Goal: Transaction & Acquisition: Obtain resource

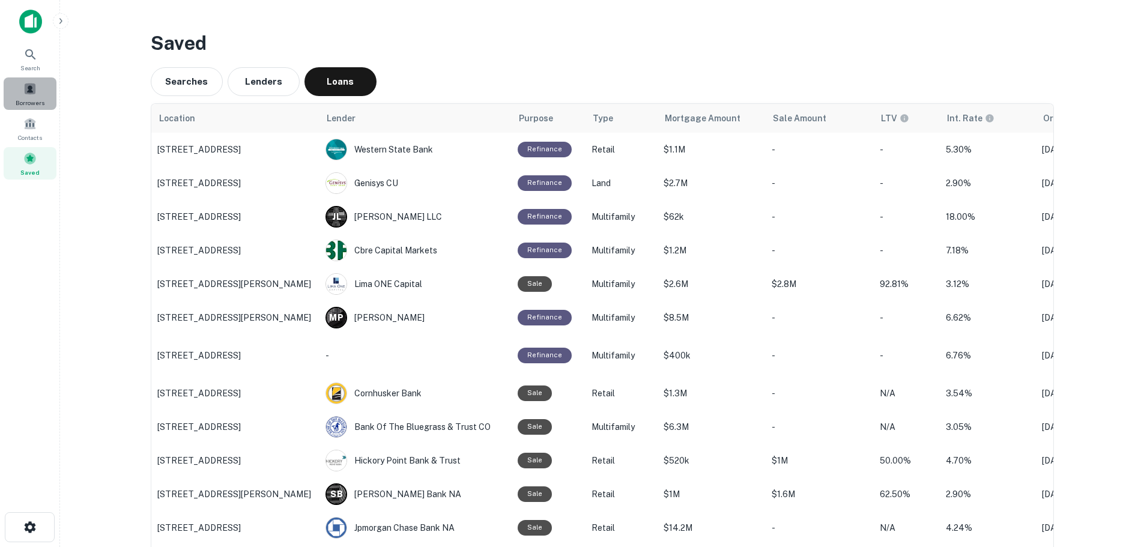
click at [36, 89] on span at bounding box center [29, 88] width 13 height 13
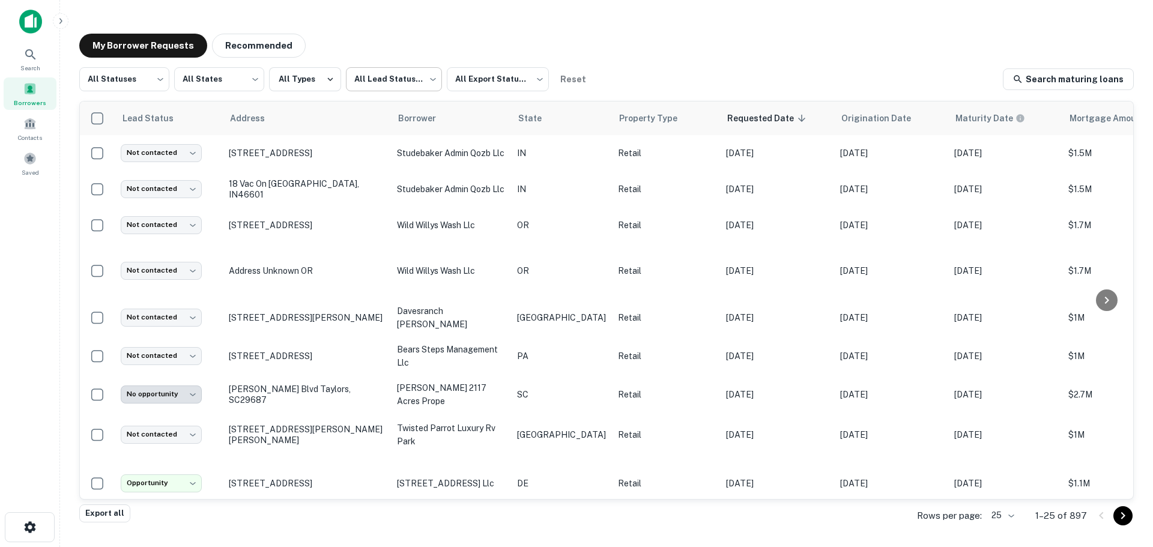
click at [371, 80] on body "Search Borrowers Contacts Saved My Borrower Requests Recommended All Statuses *…" at bounding box center [576, 273] width 1153 height 547
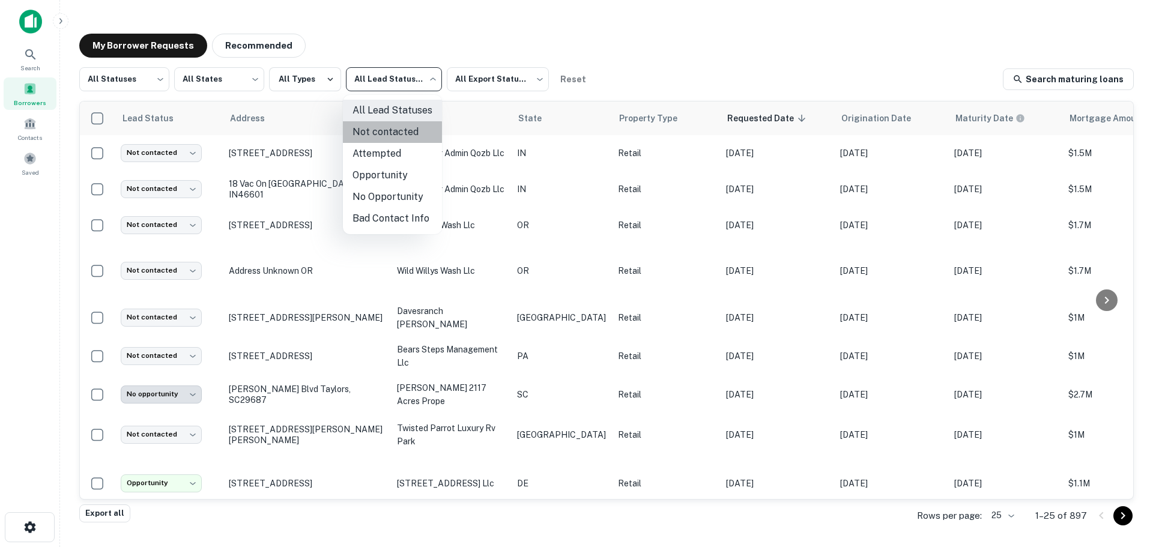
click at [381, 137] on li "Not contacted" at bounding box center [392, 132] width 99 height 22
type input "****"
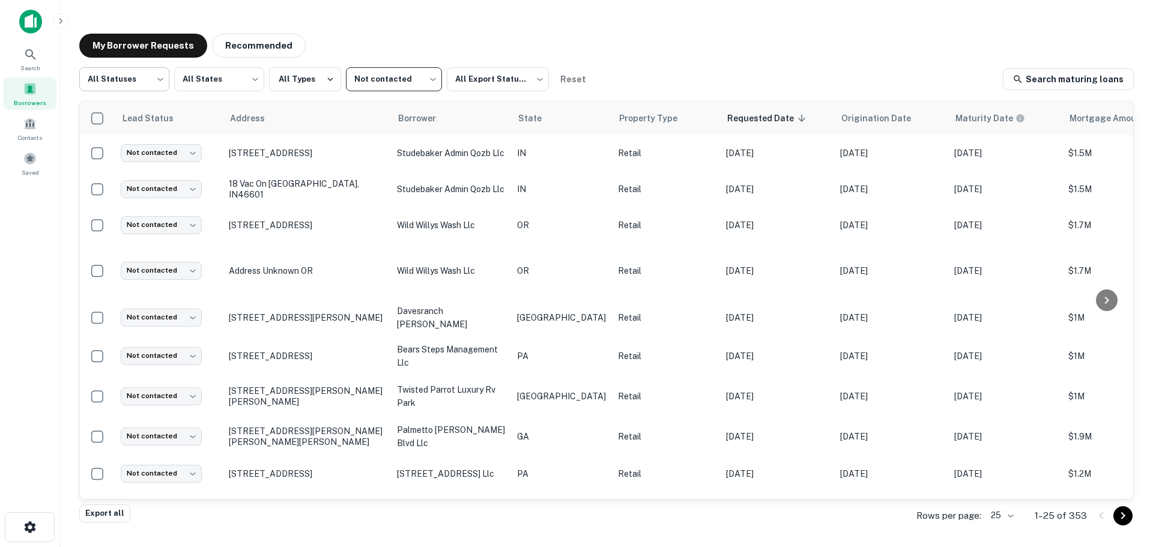
click at [126, 85] on body "Search Borrowers Contacts Saved My Borrower Requests Recommended All Statuses *…" at bounding box center [576, 273] width 1153 height 547
click at [113, 144] on li "Fulfilled" at bounding box center [124, 154] width 90 height 22
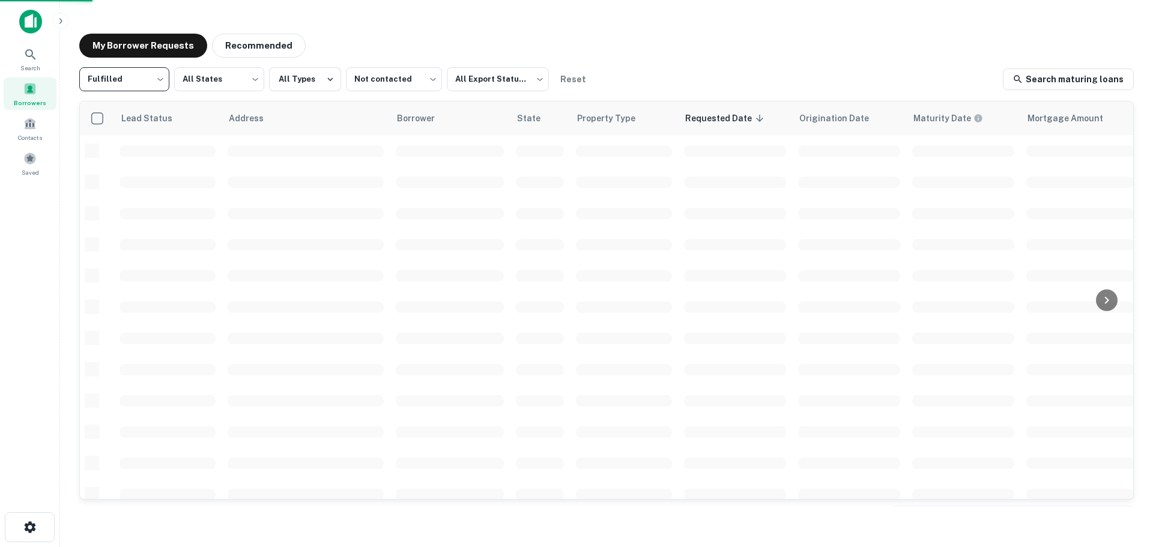
type input "*********"
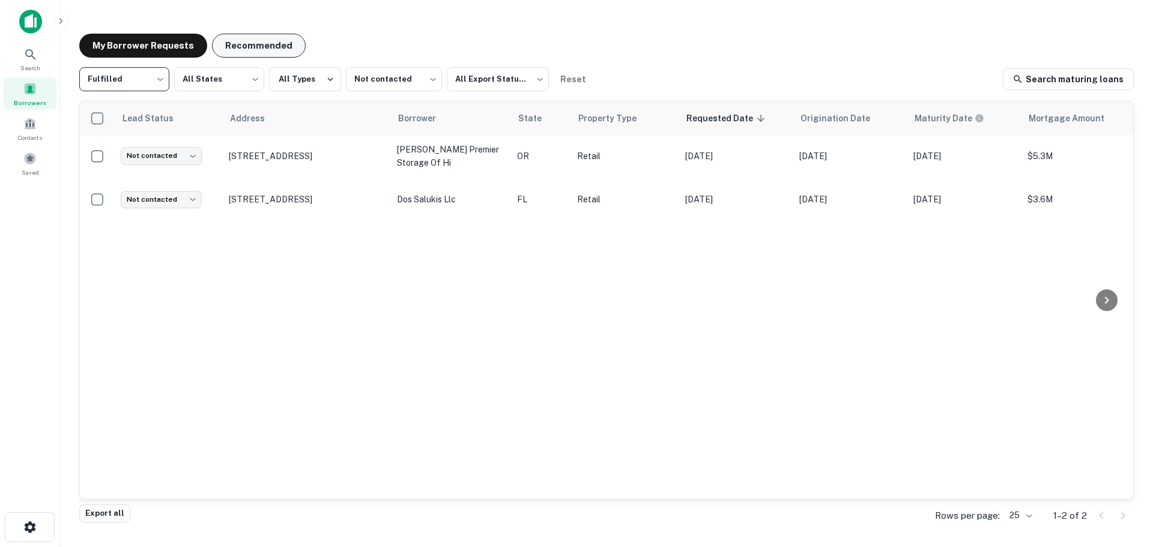
click at [283, 39] on button "Recommended" at bounding box center [259, 46] width 94 height 24
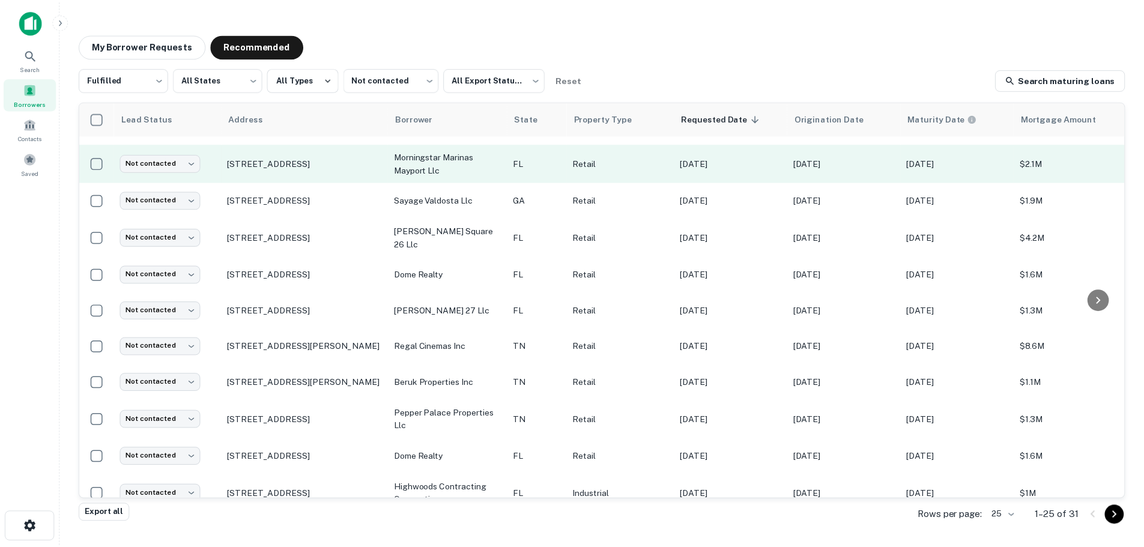
scroll to position [180, 0]
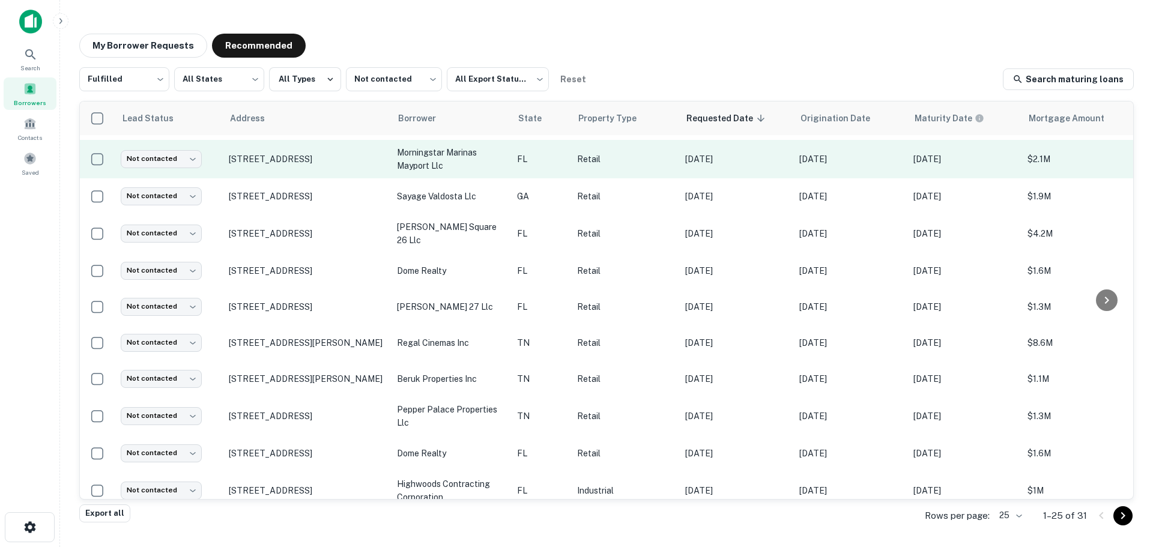
click at [287, 268] on p "[STREET_ADDRESS]" at bounding box center [307, 270] width 156 height 11
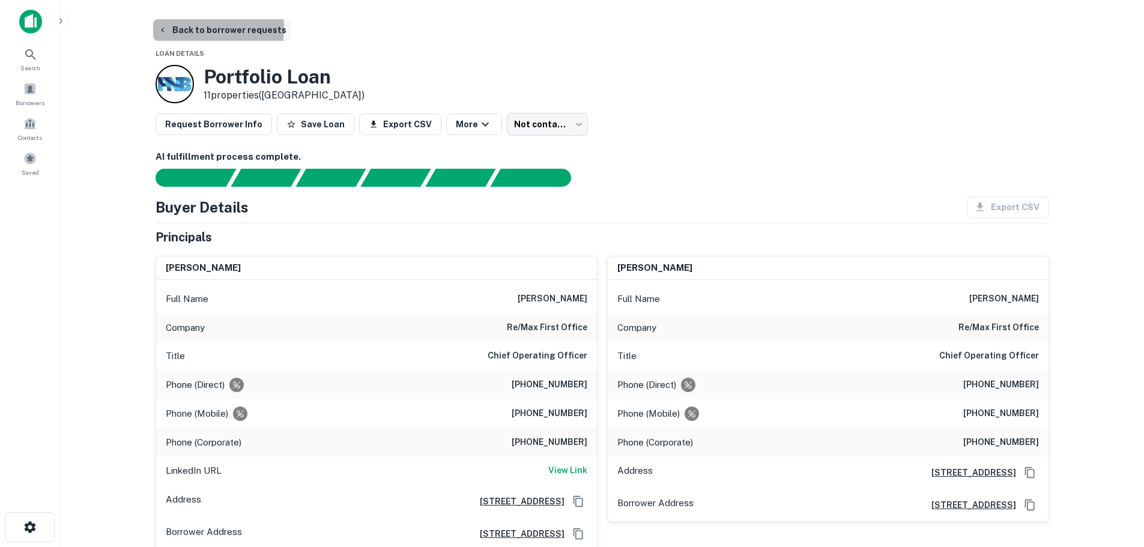
click at [183, 28] on button "Back to borrower requests" at bounding box center [222, 30] width 138 height 22
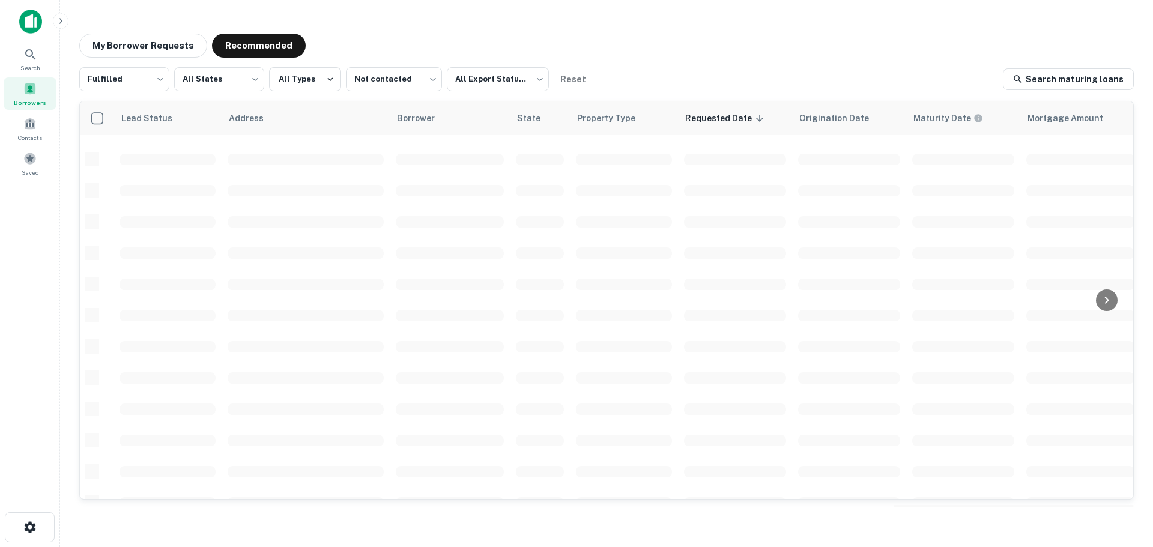
scroll to position [180, 0]
click at [29, 62] on div "Search" at bounding box center [30, 59] width 53 height 32
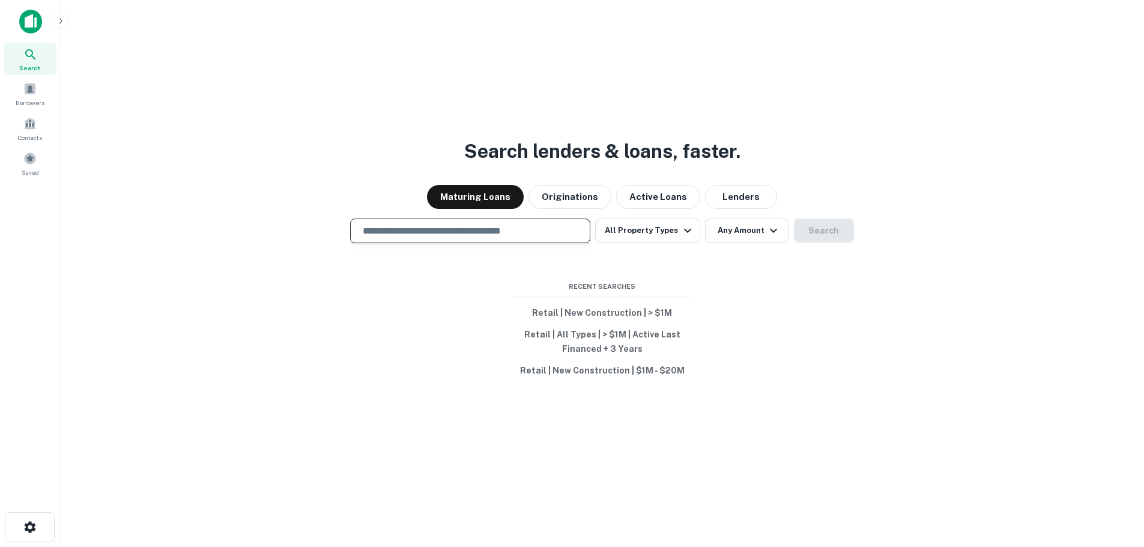
click at [468, 230] on input "text" at bounding box center [469, 231] width 229 height 14
click at [680, 192] on button "Active Loans" at bounding box center [658, 197] width 84 height 24
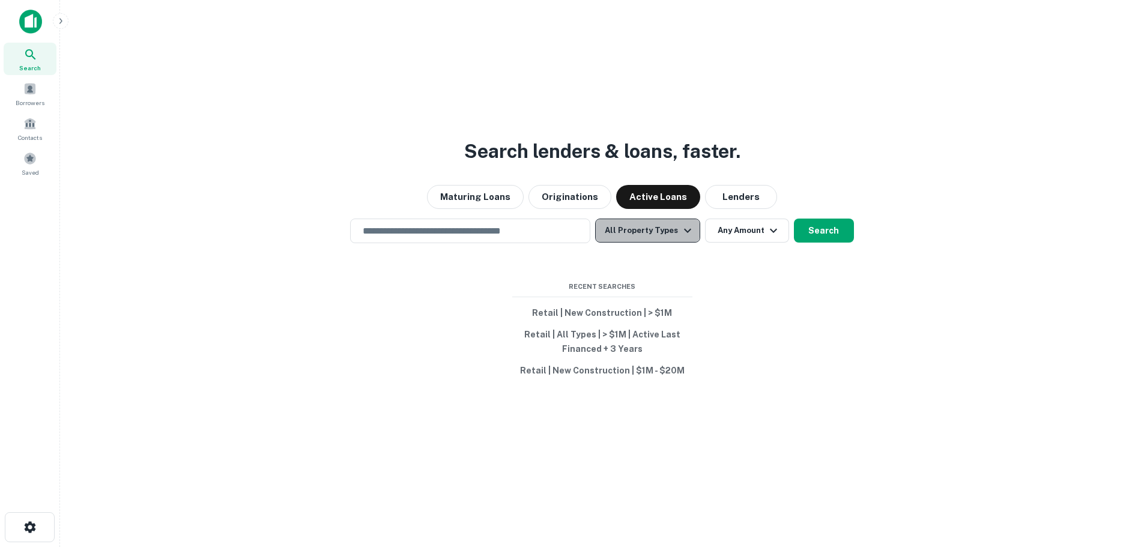
click at [673, 233] on button "All Property Types" at bounding box center [647, 231] width 104 height 24
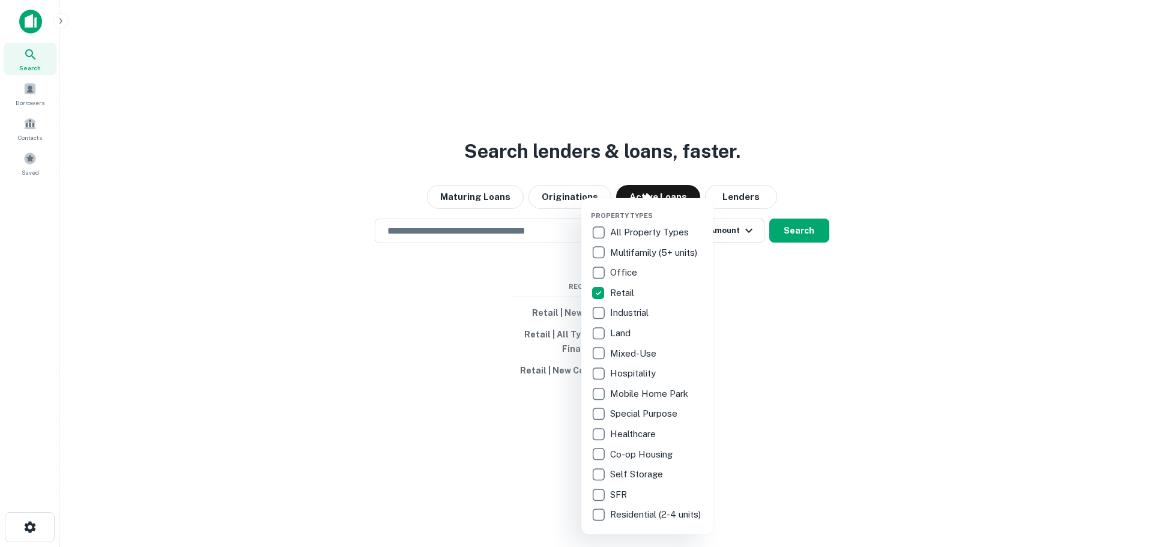
click at [823, 316] on div at bounding box center [576, 273] width 1153 height 547
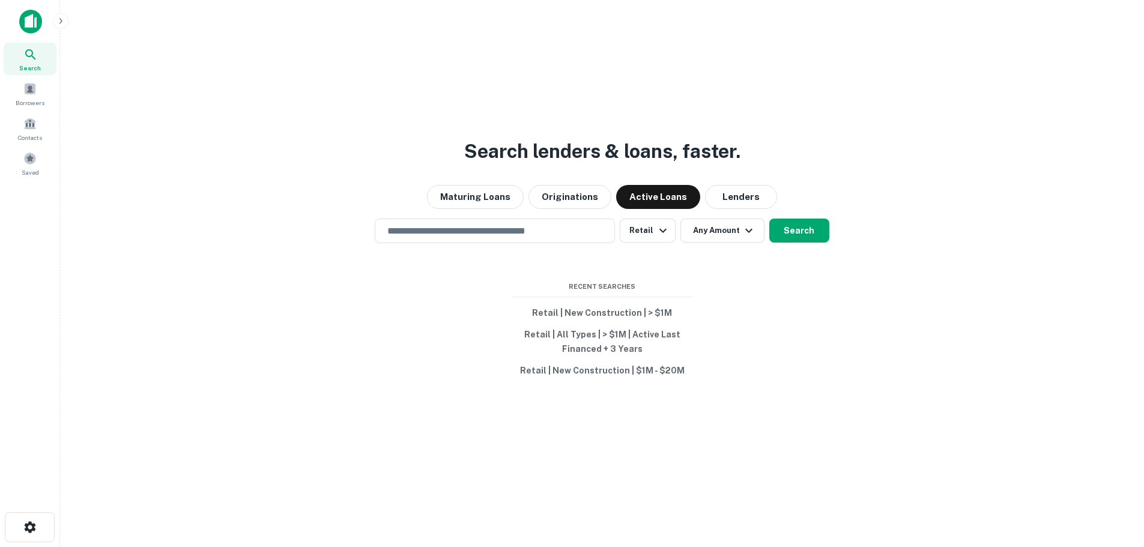
click at [716, 214] on div "Search lenders & loans, faster. Maturing Loans Originations Active Loans Lender…" at bounding box center [602, 302] width 1065 height 547
click at [716, 234] on button "Any Amount" at bounding box center [722, 231] width 84 height 24
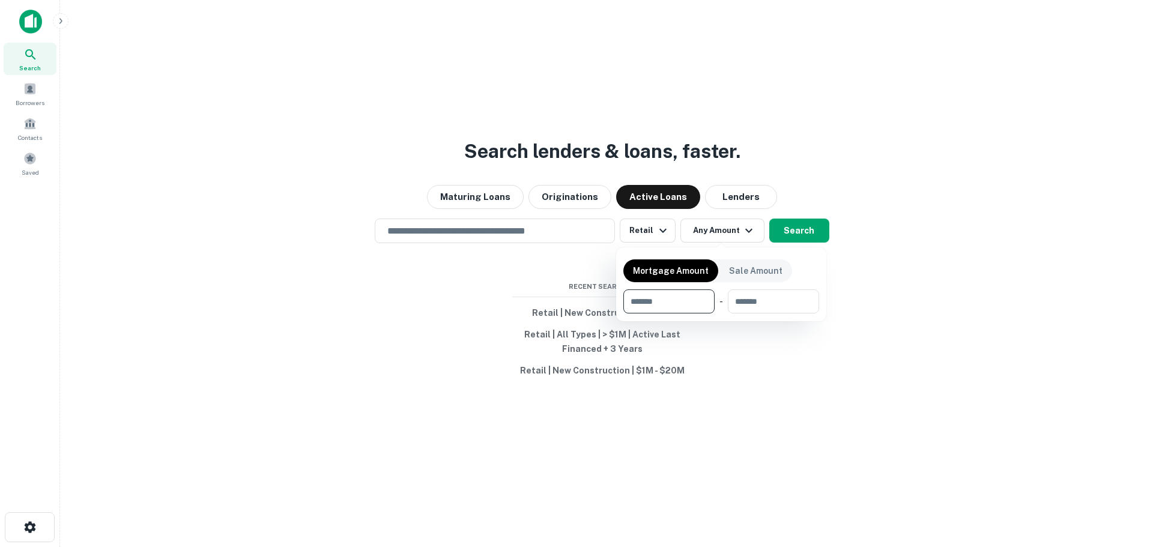
click at [672, 297] on input "number" at bounding box center [664, 301] width 83 height 24
type input "*******"
click at [942, 388] on div at bounding box center [576, 273] width 1153 height 547
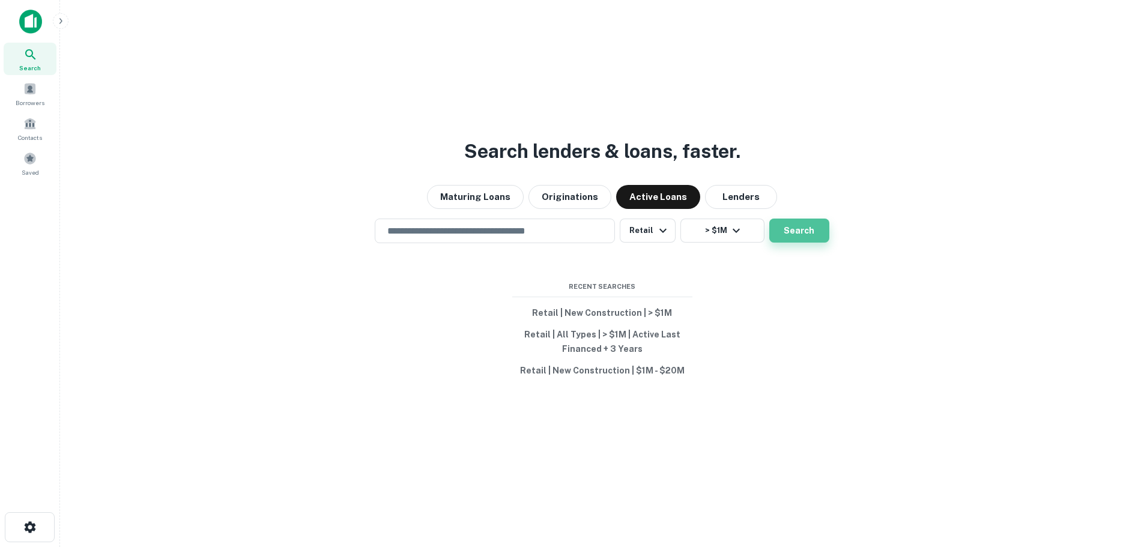
click at [821, 225] on button "Search" at bounding box center [799, 231] width 60 height 24
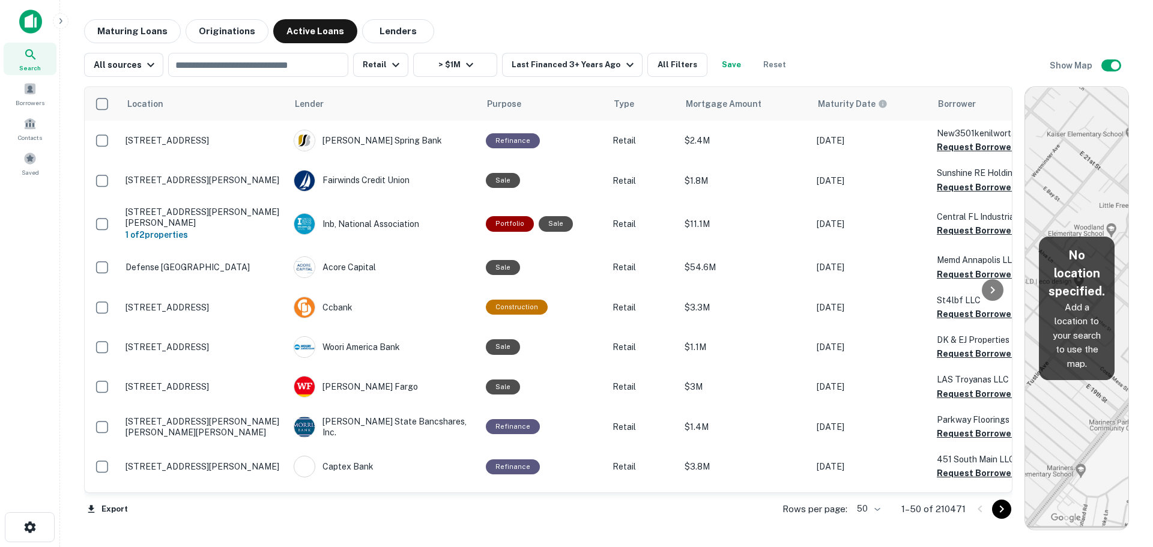
scroll to position [180, 0]
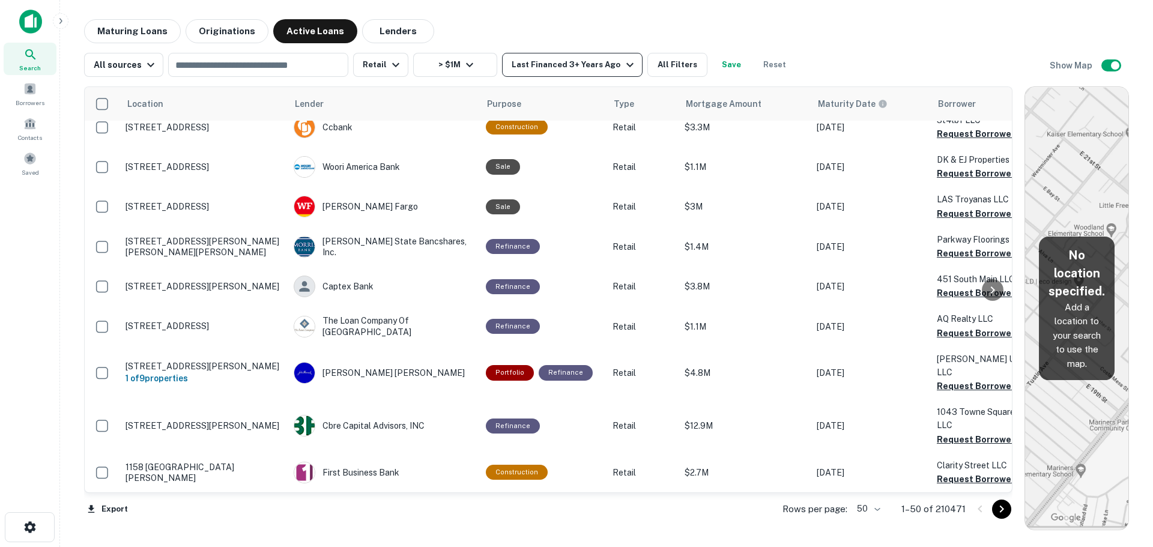
click at [554, 59] on div "Last Financed 3+ Years Ago" at bounding box center [574, 65] width 125 height 14
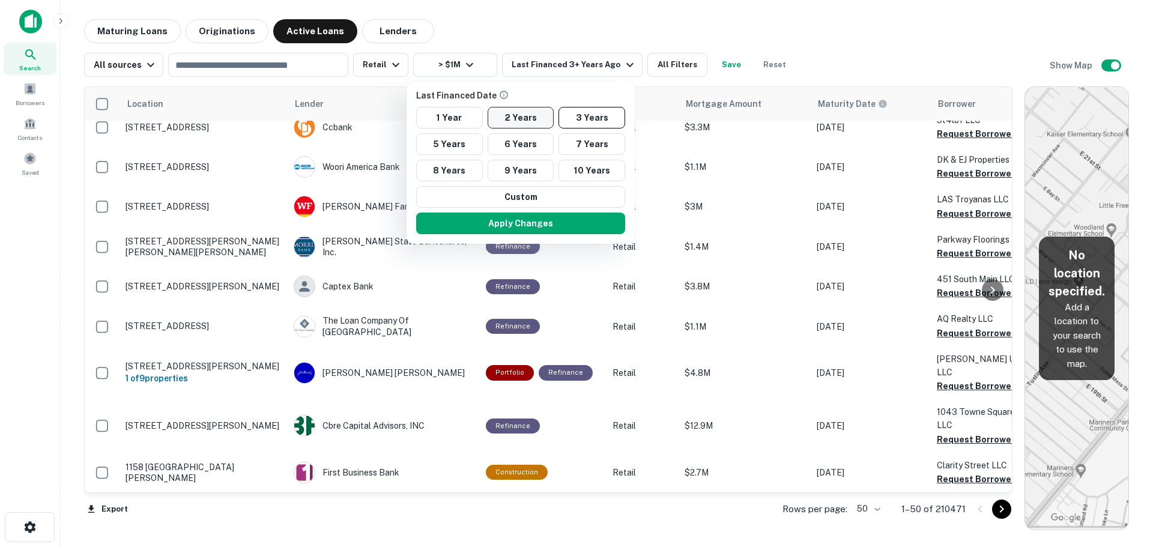
click at [515, 115] on button "2 Years" at bounding box center [521, 118] width 67 height 22
click at [554, 227] on button "Apply Changes" at bounding box center [520, 224] width 209 height 22
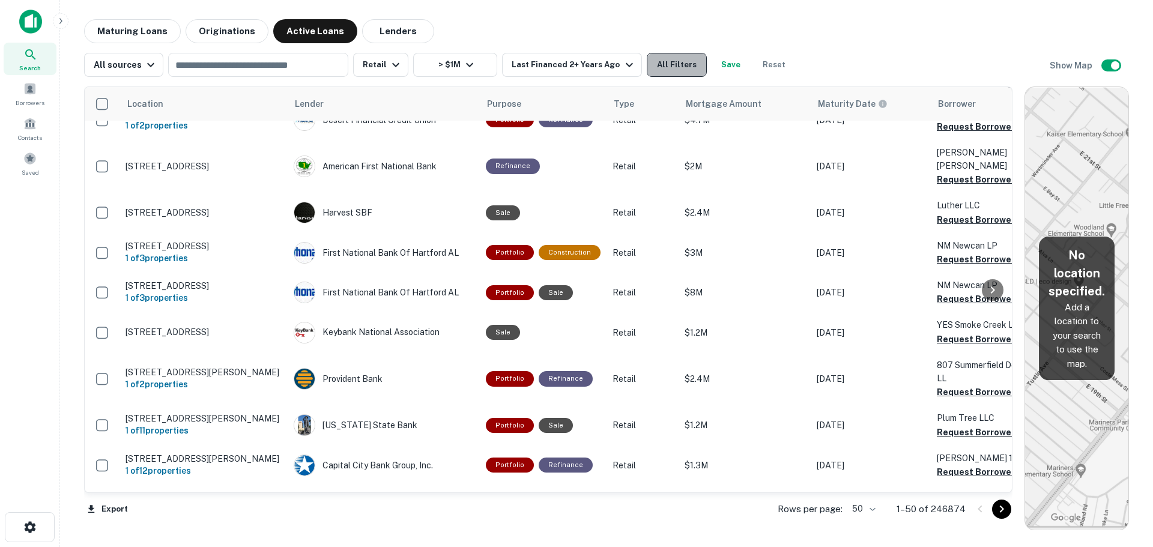
click at [668, 58] on button "All Filters" at bounding box center [677, 65] width 60 height 24
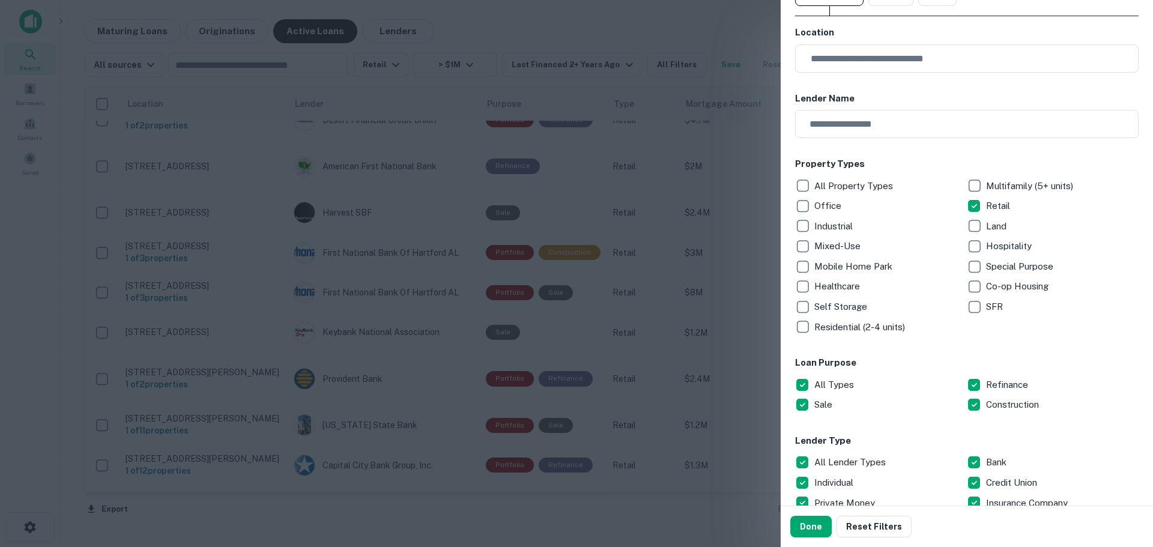
scroll to position [120, 0]
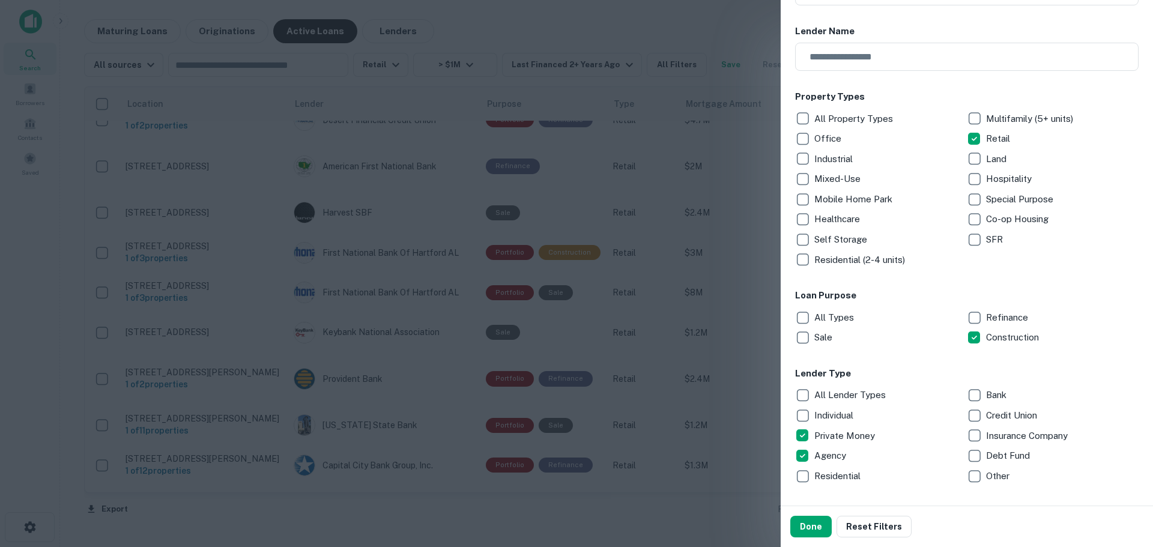
click at [802, 408] on div "All Lender Types Bank Individual Credit Union Private Money Insurance Company A…" at bounding box center [966, 435] width 343 height 101
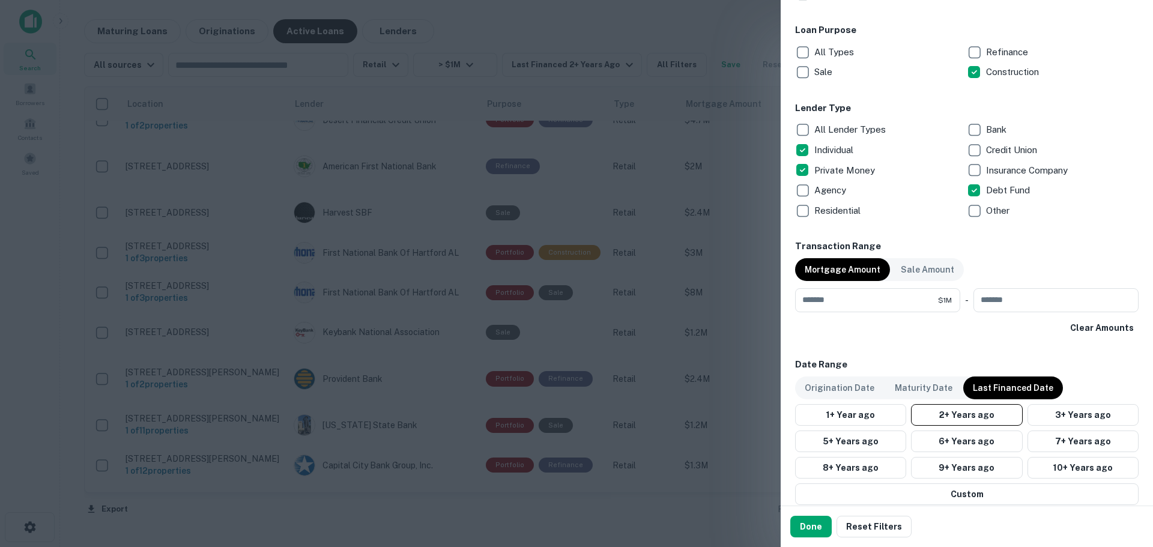
scroll to position [420, 0]
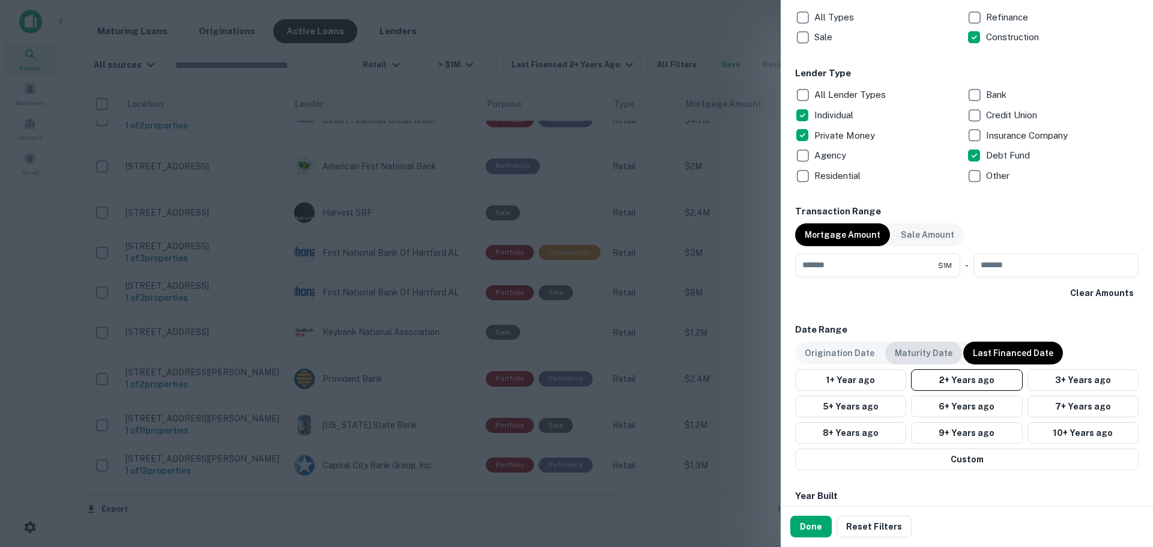
click at [914, 357] on p "Maturity Date" at bounding box center [924, 352] width 58 height 13
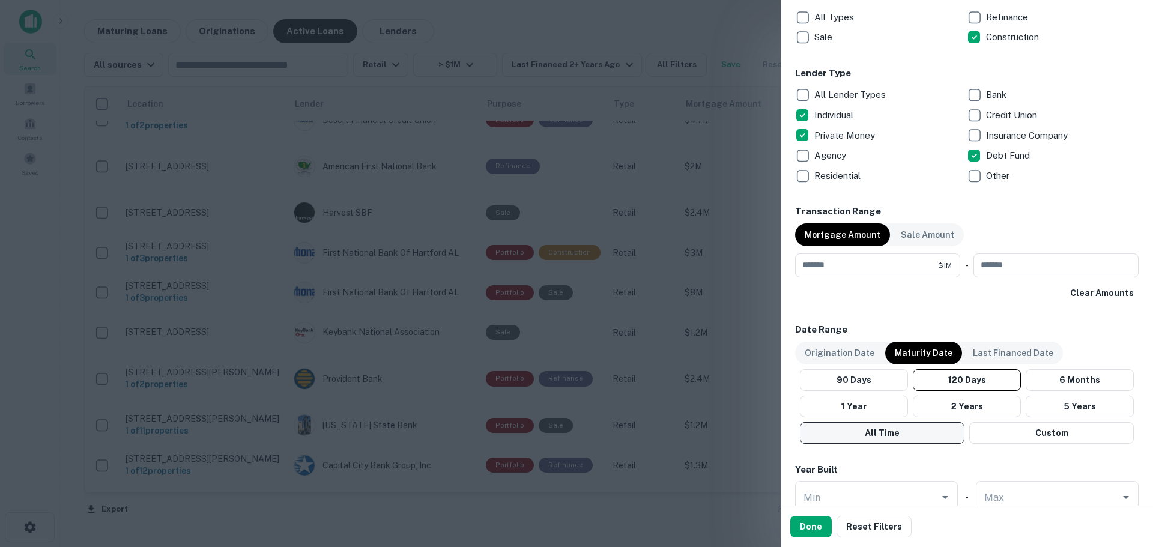
click at [924, 431] on button "All Time" at bounding box center [882, 433] width 165 height 22
click at [994, 427] on button "Custom" at bounding box center [1051, 433] width 165 height 22
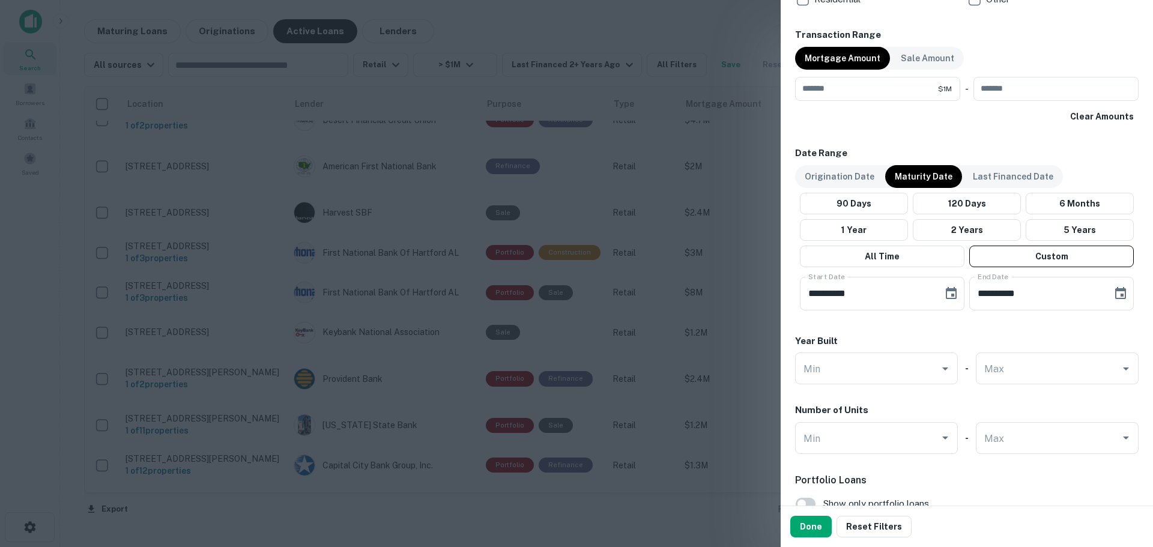
scroll to position [600, 0]
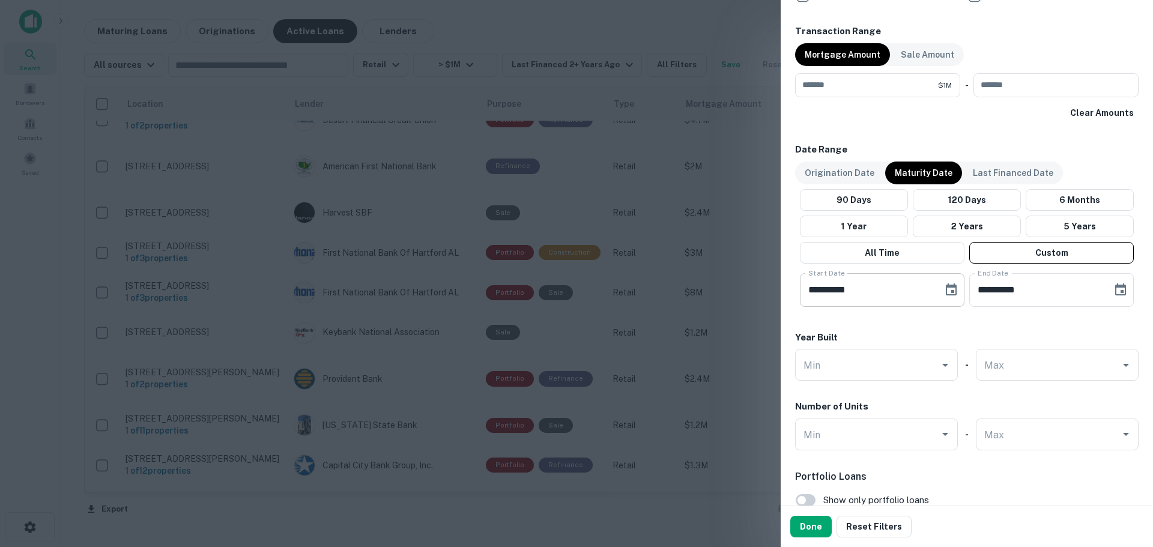
click at [946, 286] on icon "Choose date, selected date is May 19, 2025" at bounding box center [951, 289] width 11 height 12
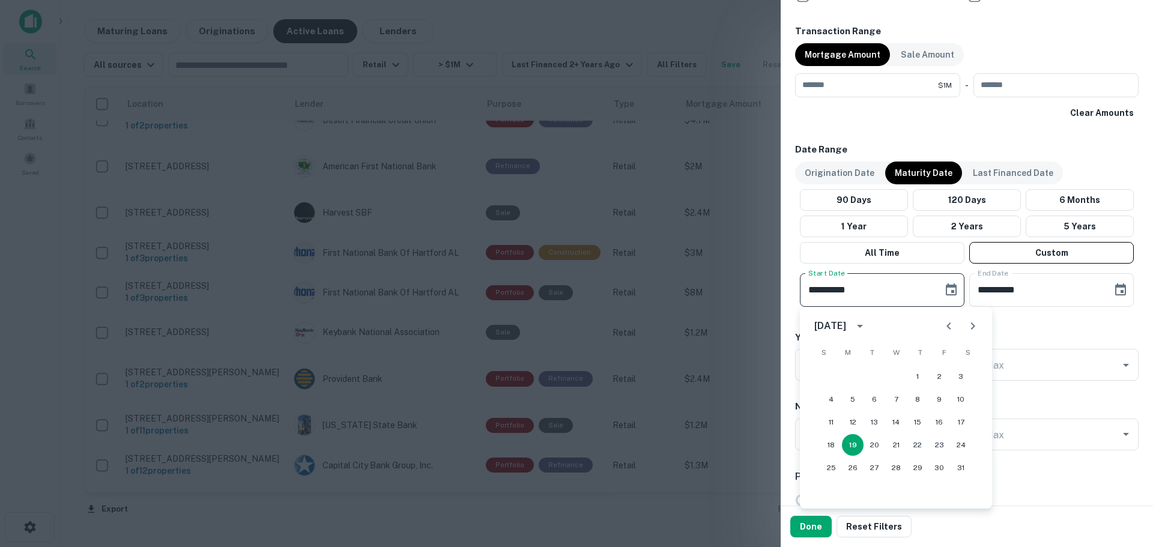
click at [976, 324] on icon "Next month" at bounding box center [973, 326] width 14 height 14
click at [979, 328] on icon "Next month" at bounding box center [973, 326] width 14 height 14
click at [979, 327] on icon "Next month" at bounding box center [973, 326] width 14 height 14
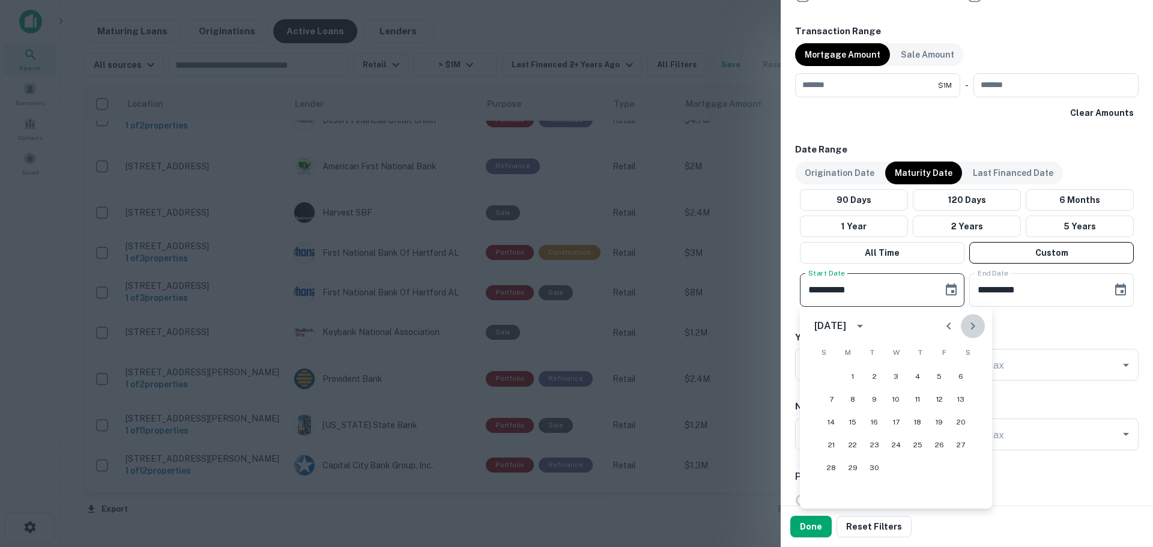
click at [979, 327] on icon "Next month" at bounding box center [973, 326] width 14 height 14
click at [914, 374] on button "1" at bounding box center [918, 377] width 22 height 22
type input "**********"
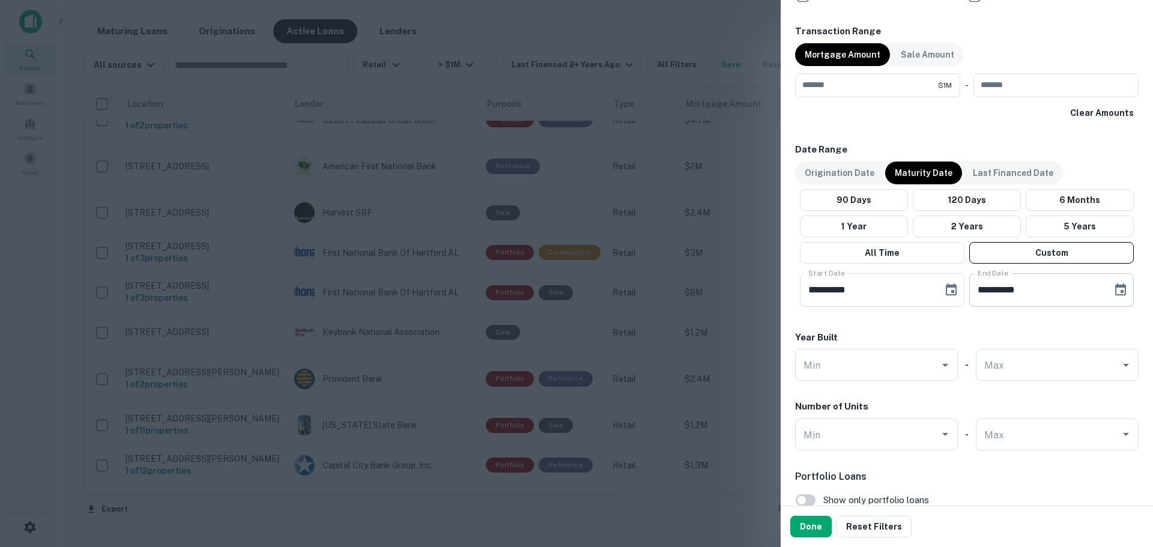
click at [1115, 289] on icon "Choose date, selected date is Sep 16, 2025" at bounding box center [1120, 289] width 11 height 12
click at [1102, 331] on icon "Next month" at bounding box center [1105, 326] width 14 height 14
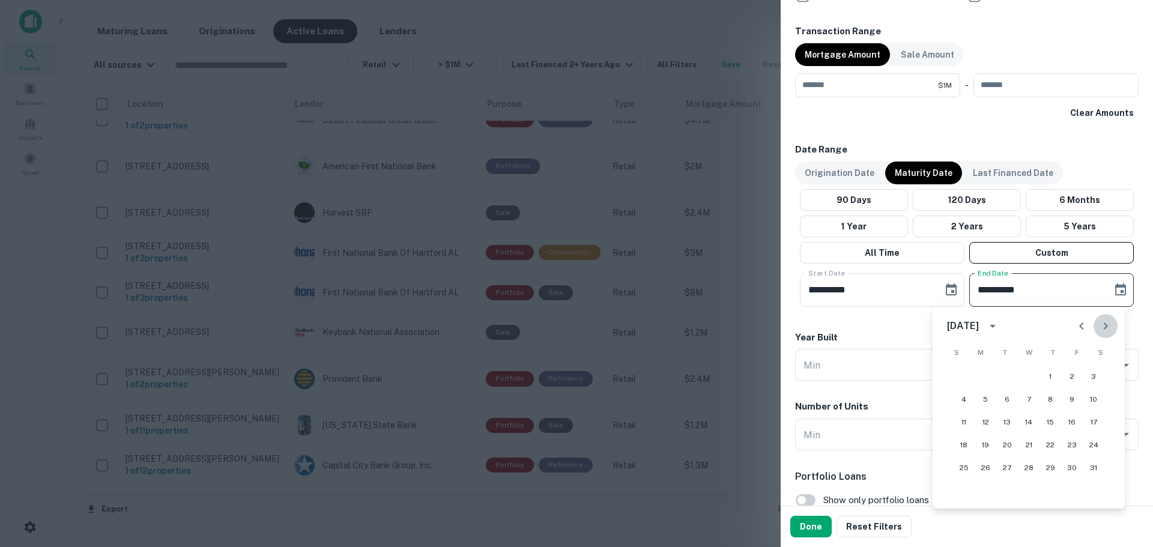
click at [1102, 331] on icon "Next month" at bounding box center [1105, 326] width 14 height 14
click at [1006, 467] on button "31" at bounding box center [1007, 468] width 22 height 22
type input "**********"
click at [812, 530] on button "Done" at bounding box center [810, 527] width 41 height 22
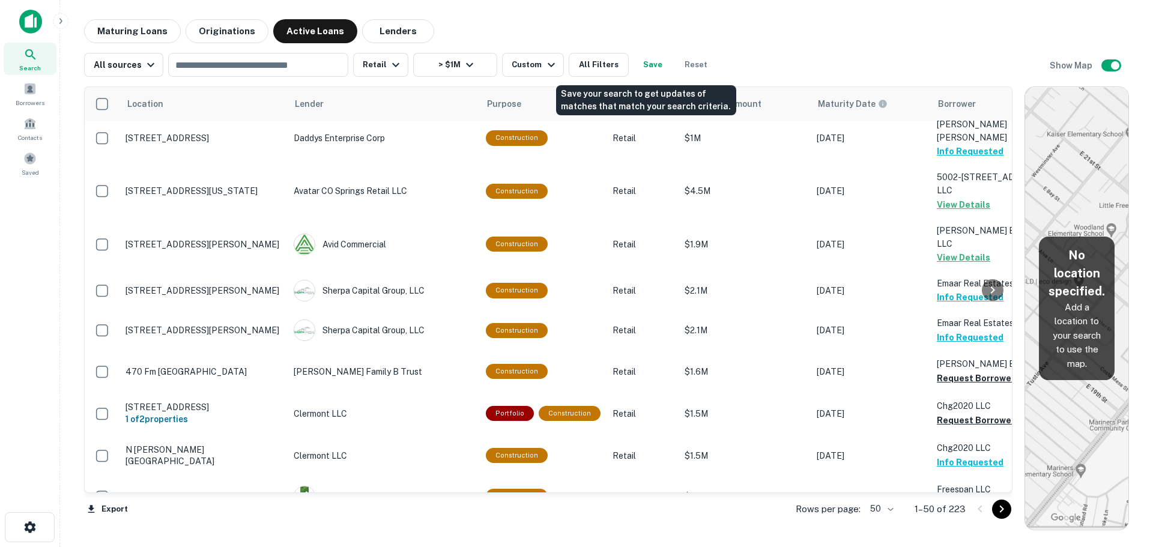
click at [653, 63] on button "Save" at bounding box center [653, 65] width 38 height 24
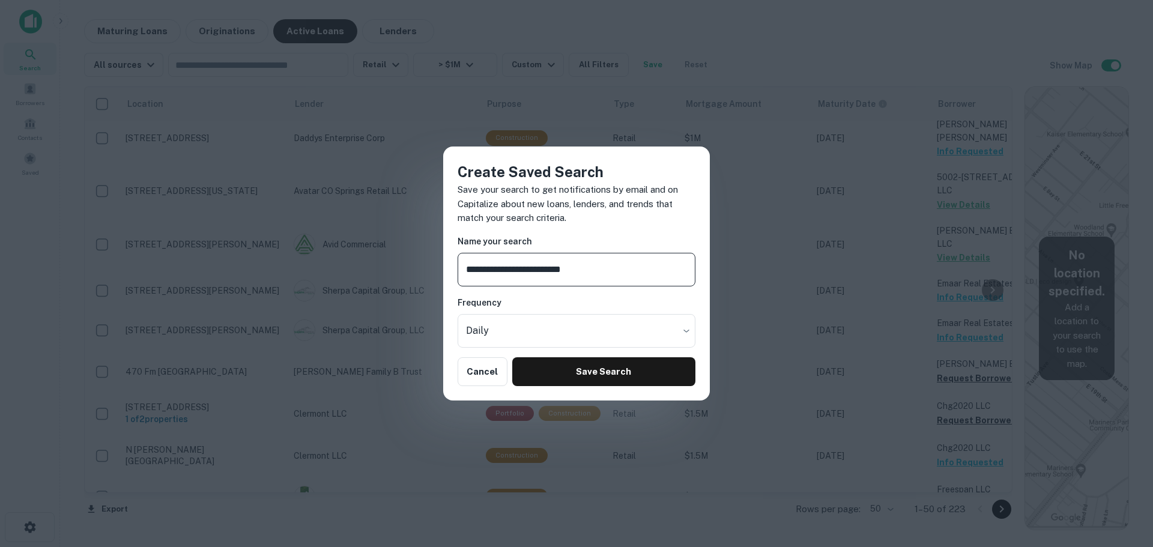
type input "**********"
click at [645, 366] on button "Save Search" at bounding box center [603, 371] width 183 height 29
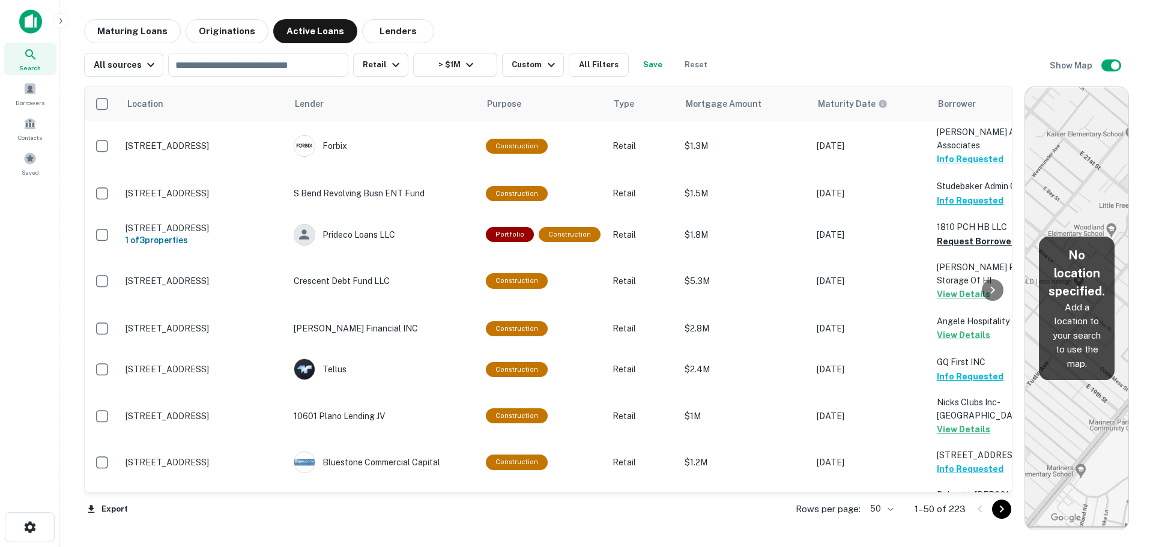
scroll to position [1766, 0]
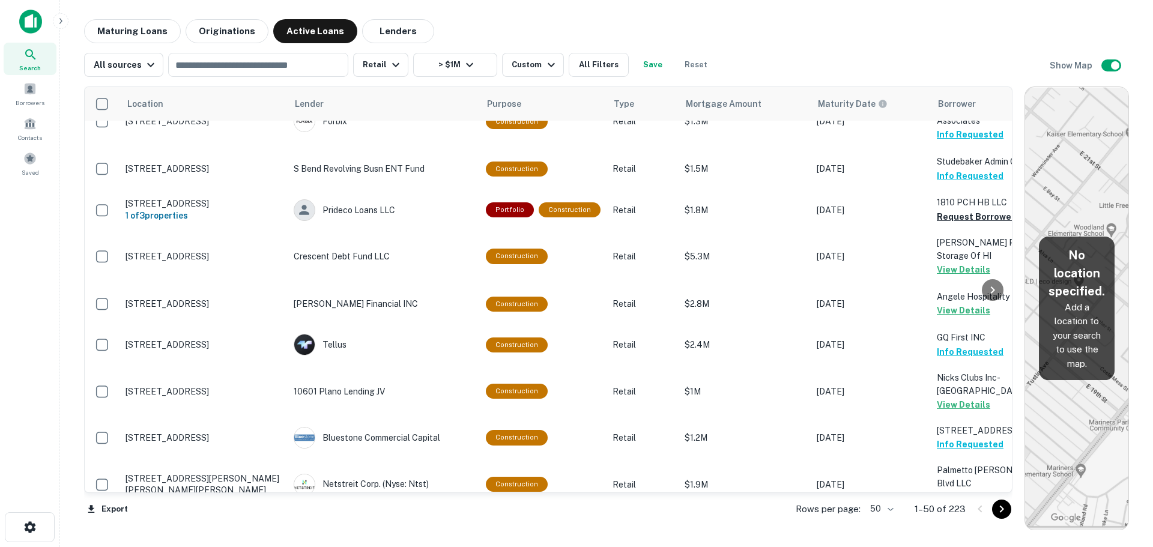
click at [894, 510] on body "Search Borrowers Contacts Saved Maturing Loans Originations Active Loans Lender…" at bounding box center [576, 273] width 1153 height 547
click at [890, 519] on li "100" at bounding box center [882, 522] width 35 height 22
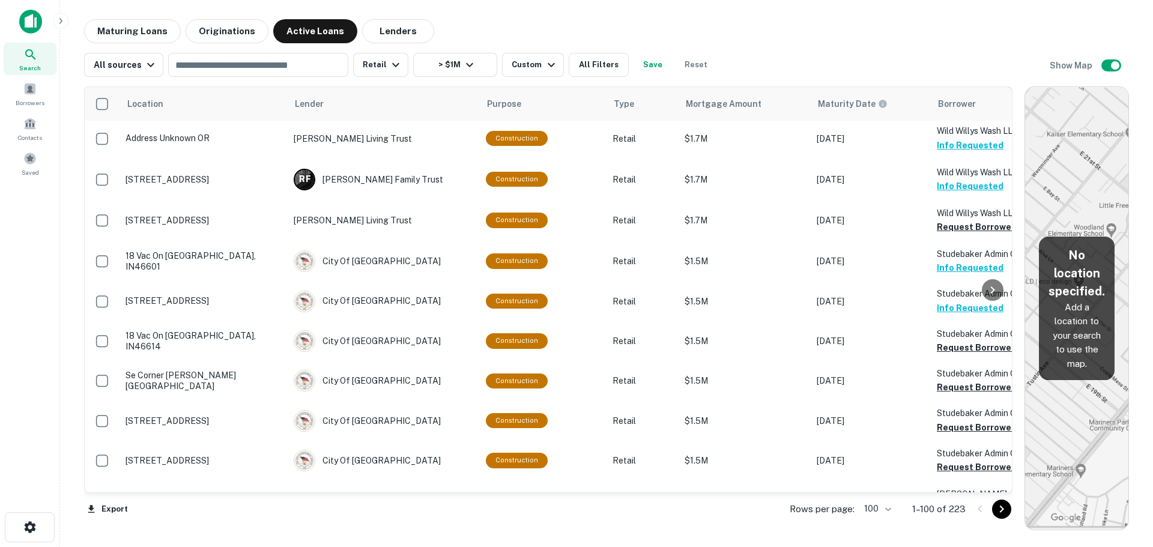
scroll to position [2427, 0]
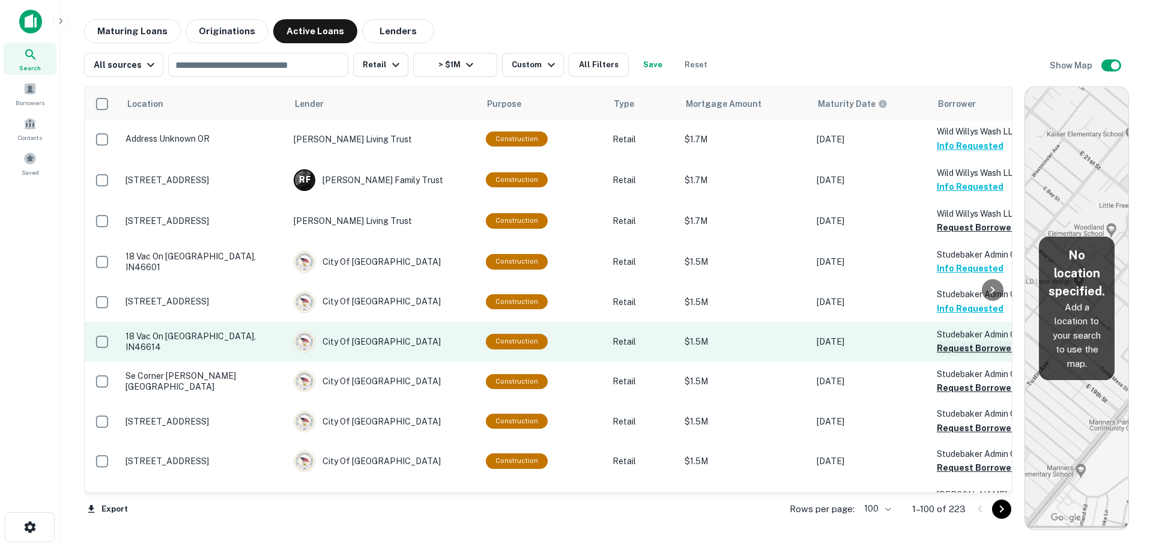
click at [972, 341] on button "Request Borrower Info" at bounding box center [985, 348] width 97 height 14
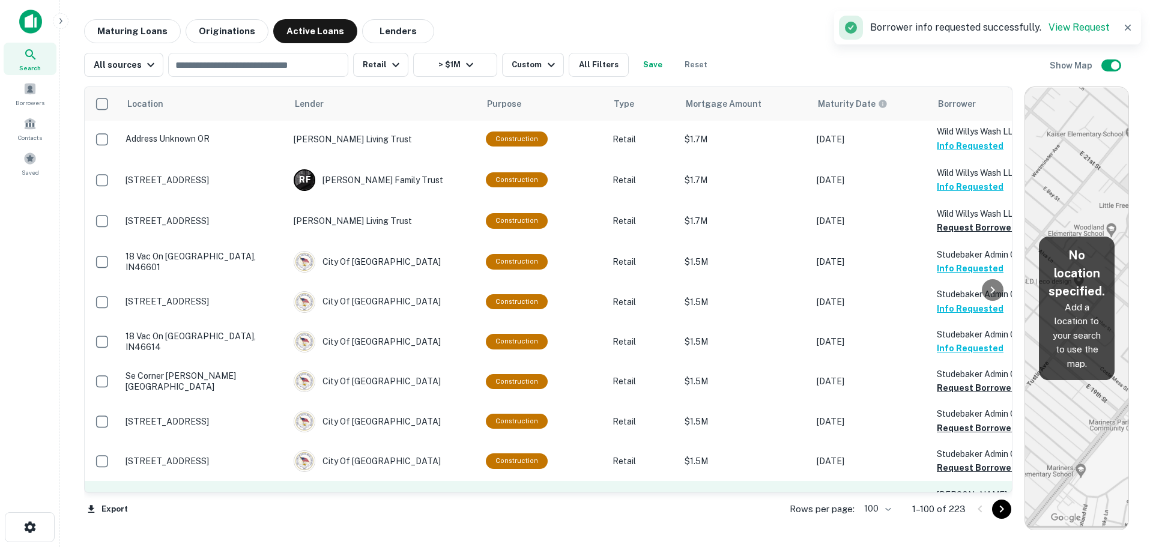
click at [961, 488] on p "Lillie Casey B" at bounding box center [997, 494] width 120 height 13
click at [963, 501] on button "Request Borrower Info" at bounding box center [985, 508] width 97 height 14
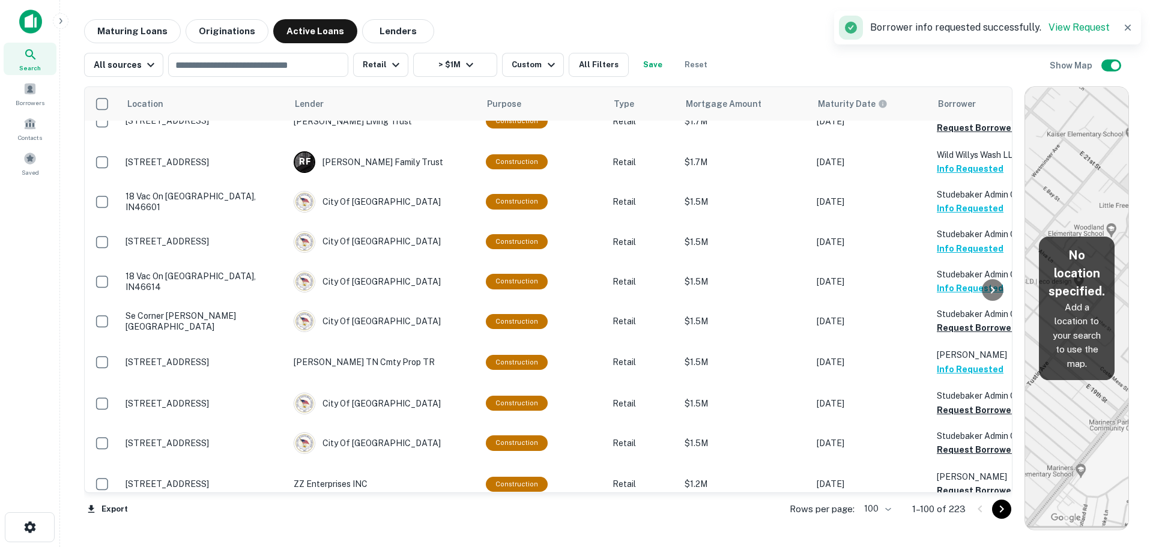
scroll to position [2547, 0]
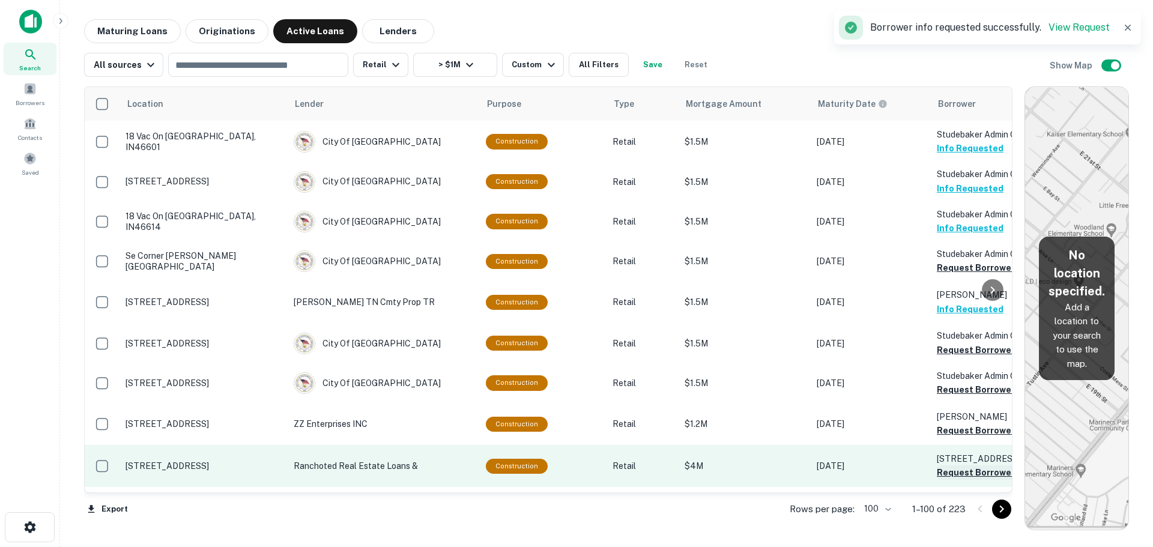
click at [963, 465] on button "Request Borrower Info" at bounding box center [985, 472] width 97 height 14
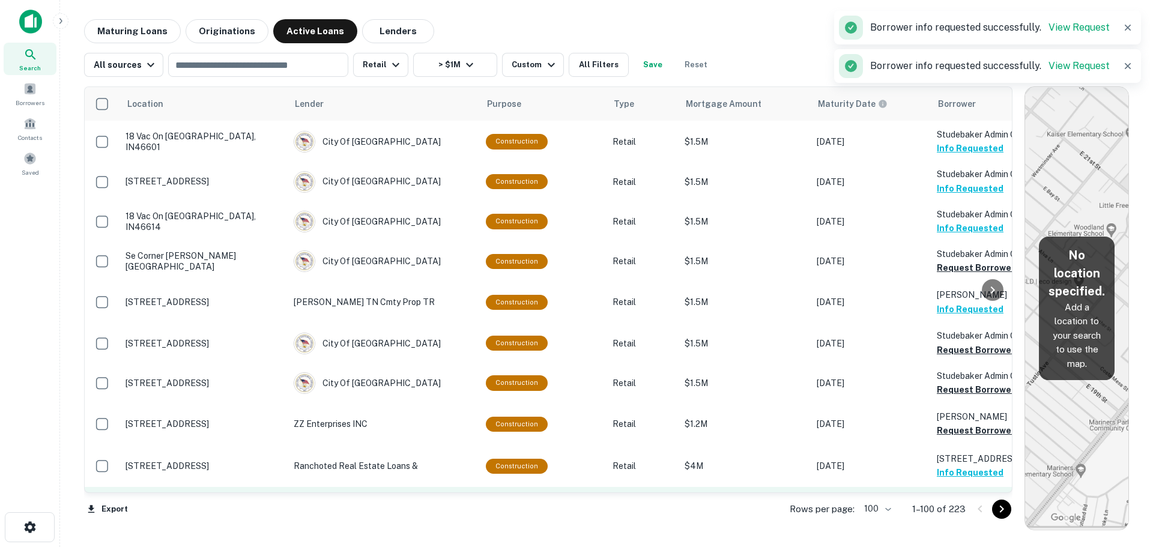
click at [969, 507] on button "Request Borrower Info" at bounding box center [985, 514] width 97 height 14
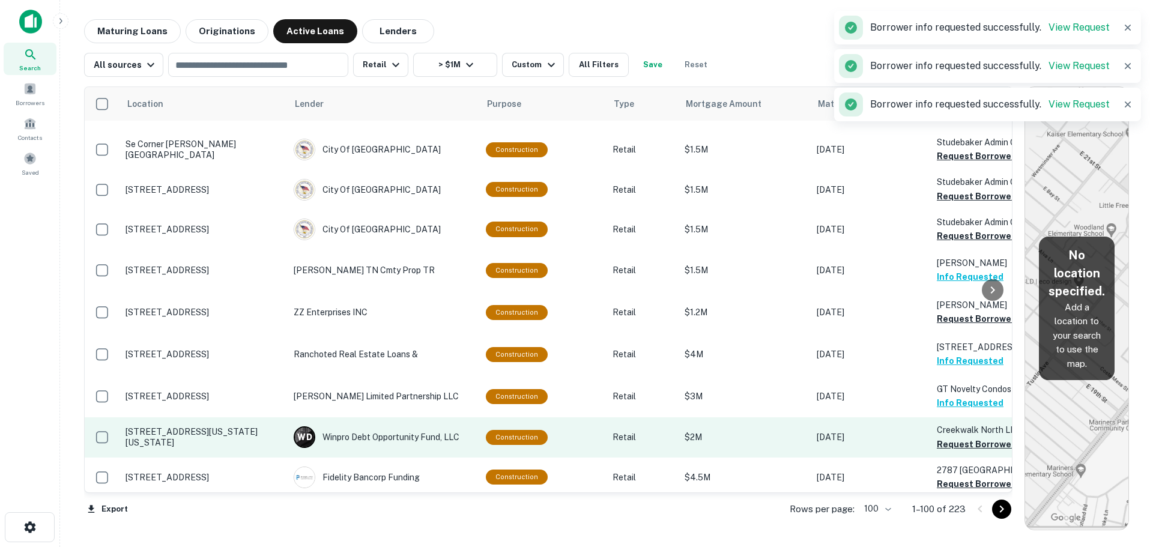
scroll to position [2727, 0]
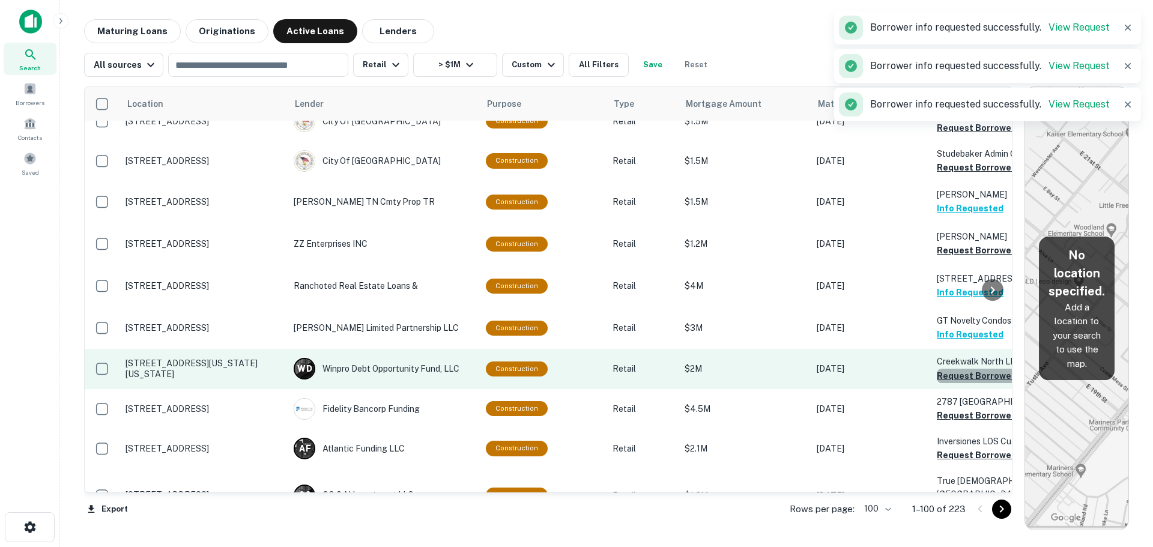
click at [962, 369] on button "Request Borrower Info" at bounding box center [985, 376] width 97 height 14
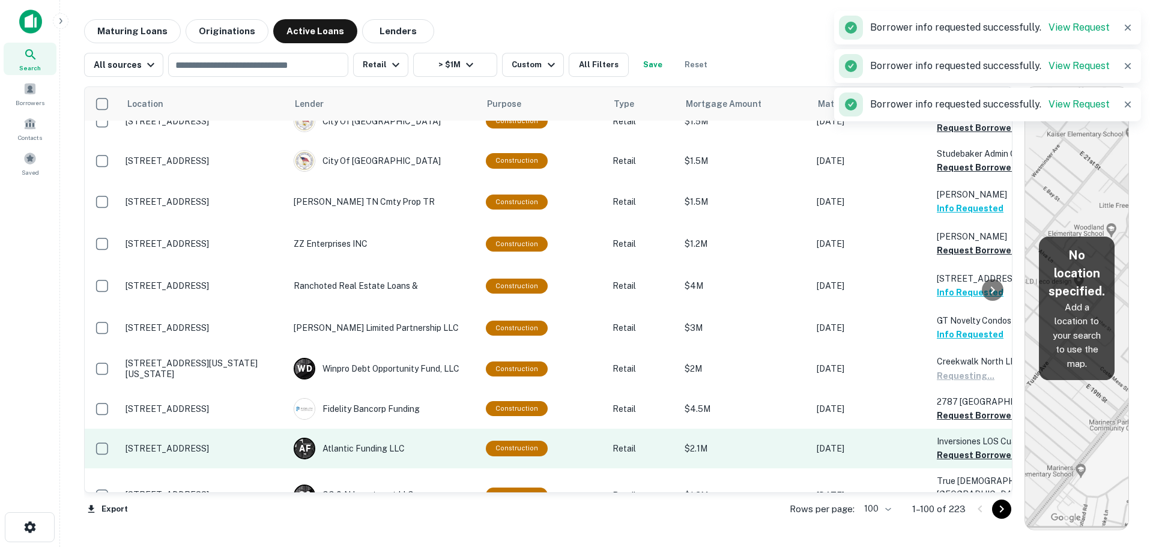
click at [957, 408] on button "Request Borrower Info" at bounding box center [985, 415] width 97 height 14
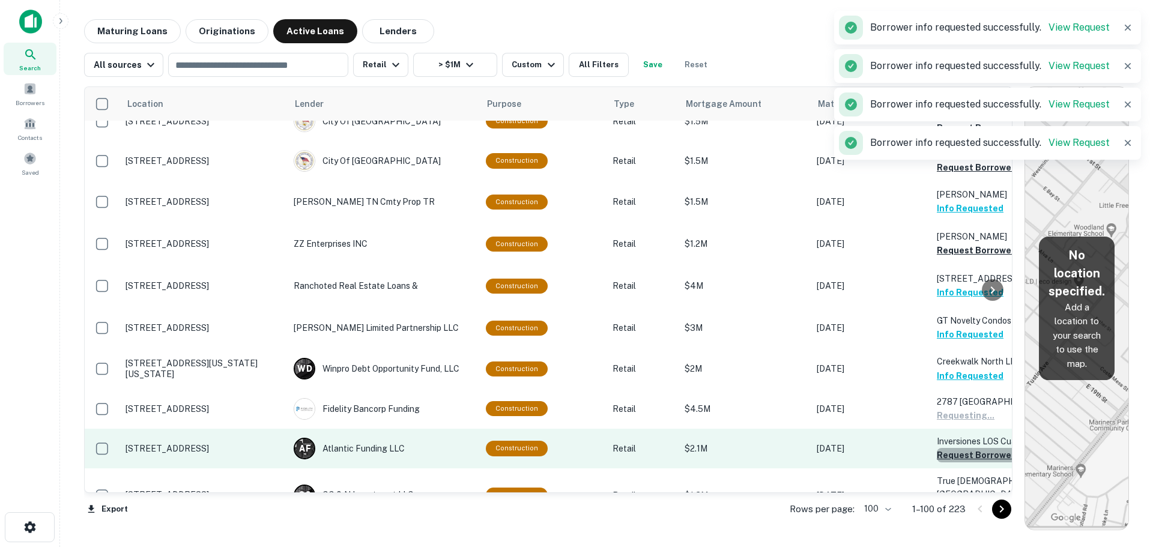
click at [959, 448] on button "Request Borrower Info" at bounding box center [985, 455] width 97 height 14
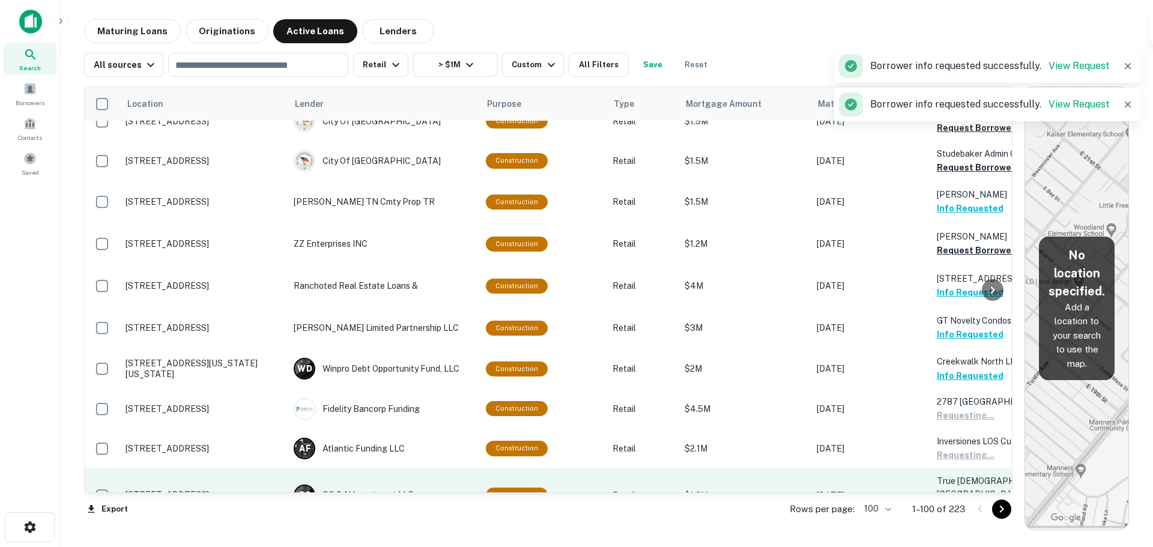
click at [958, 501] on button "Request Borrower Info" at bounding box center [985, 508] width 97 height 14
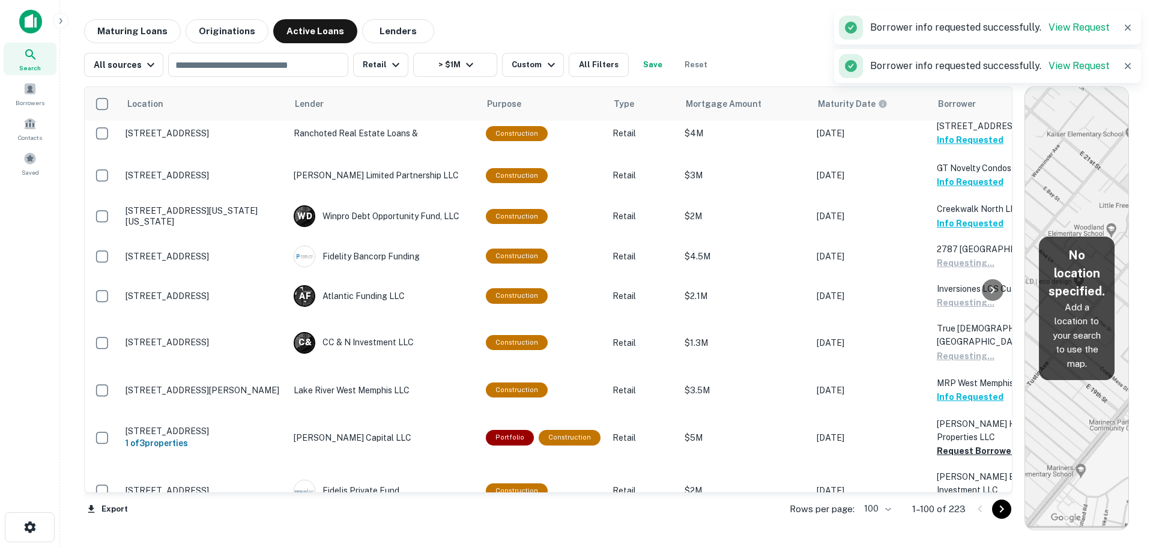
scroll to position [2907, 0]
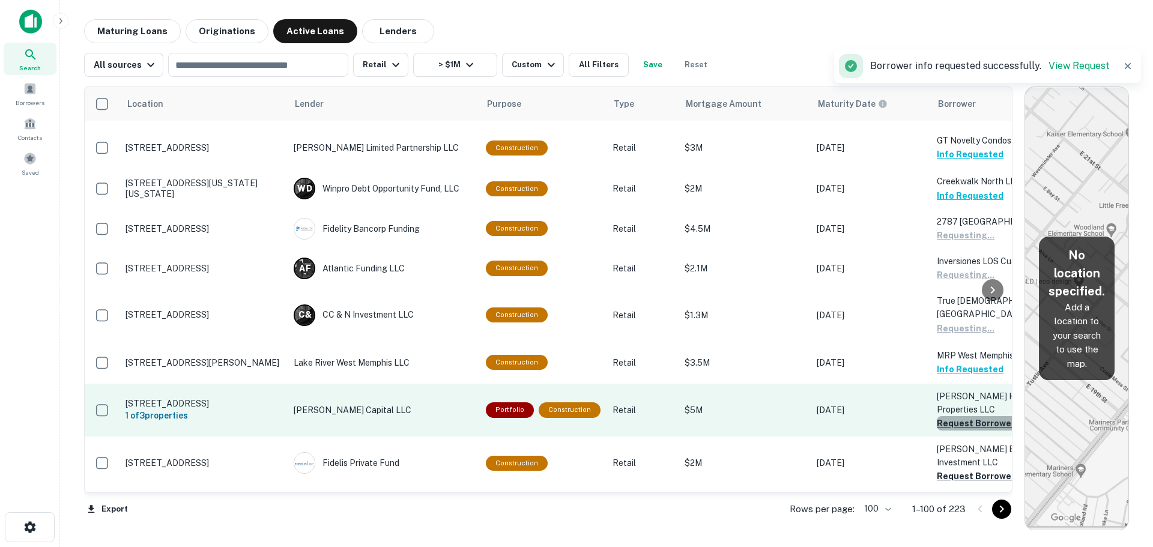
click at [958, 416] on button "Request Borrower Info" at bounding box center [985, 423] width 97 height 14
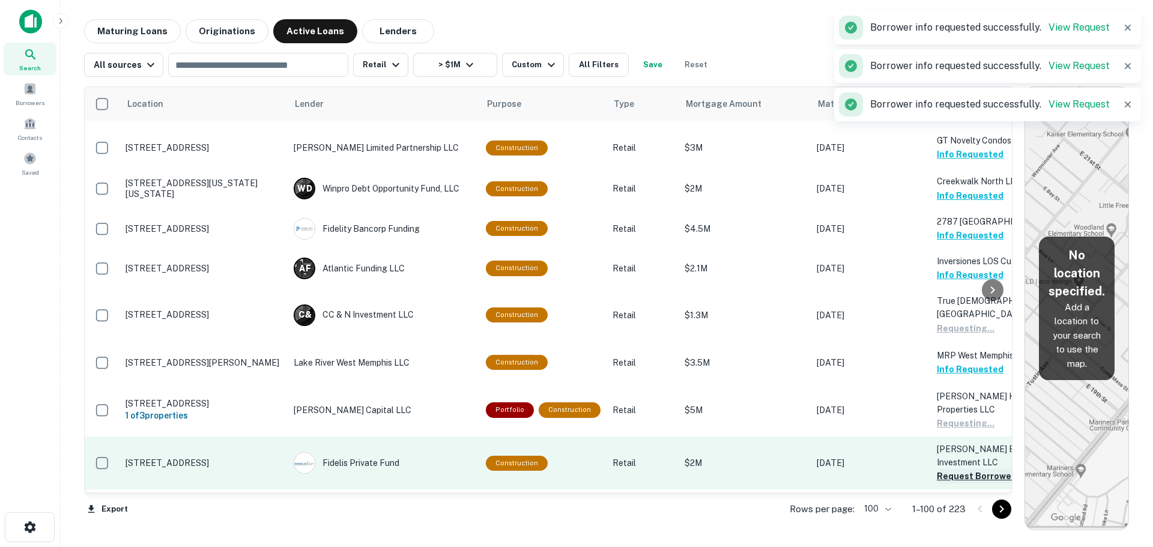
click at [952, 469] on button "Request Borrower Info" at bounding box center [985, 476] width 97 height 14
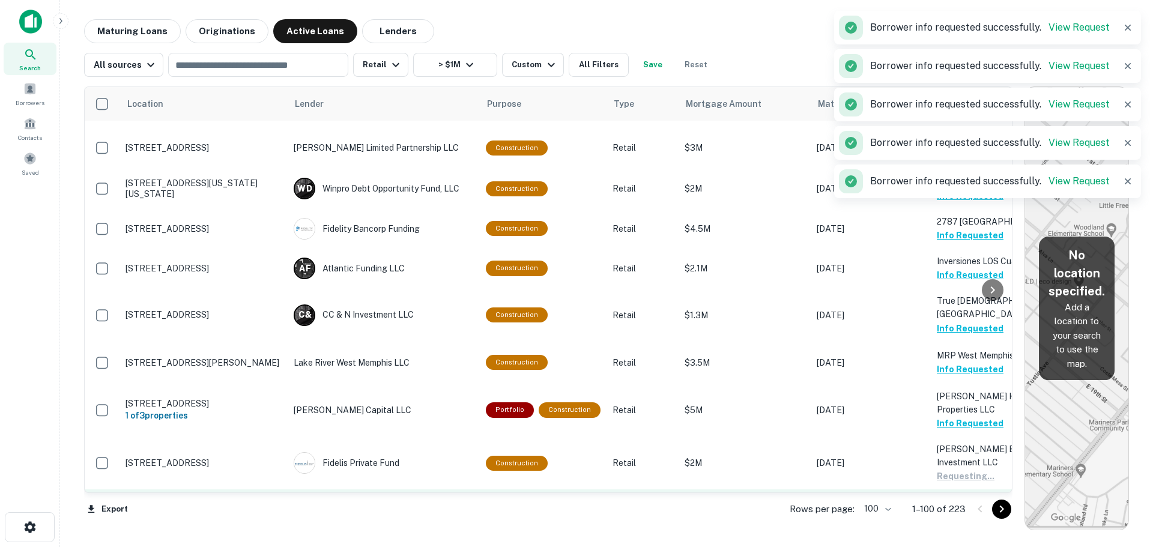
click at [959, 510] on button "Request Borrower Info" at bounding box center [985, 517] width 97 height 14
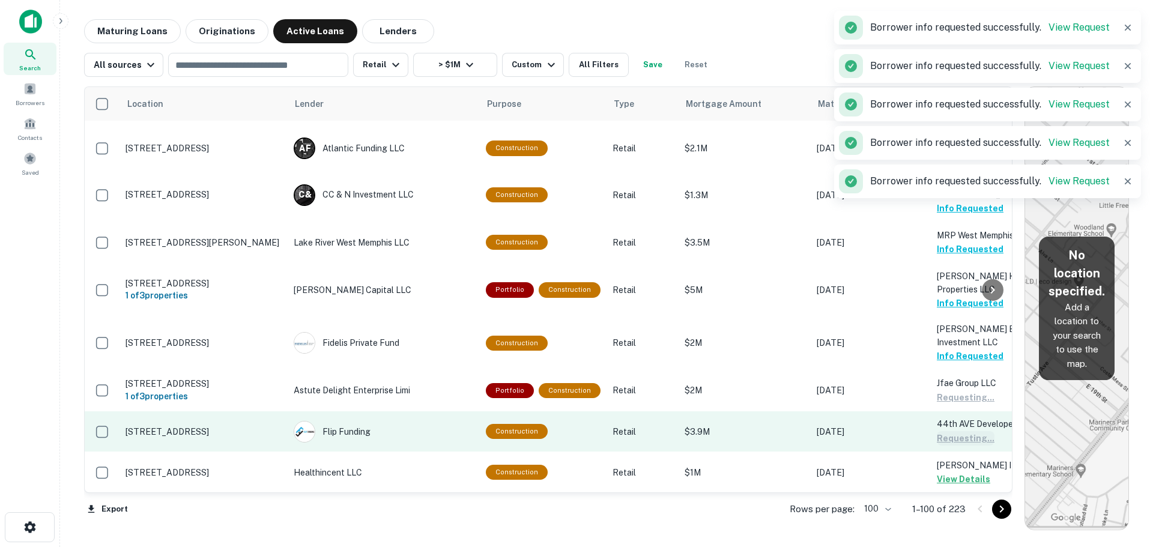
scroll to position [3087, 0]
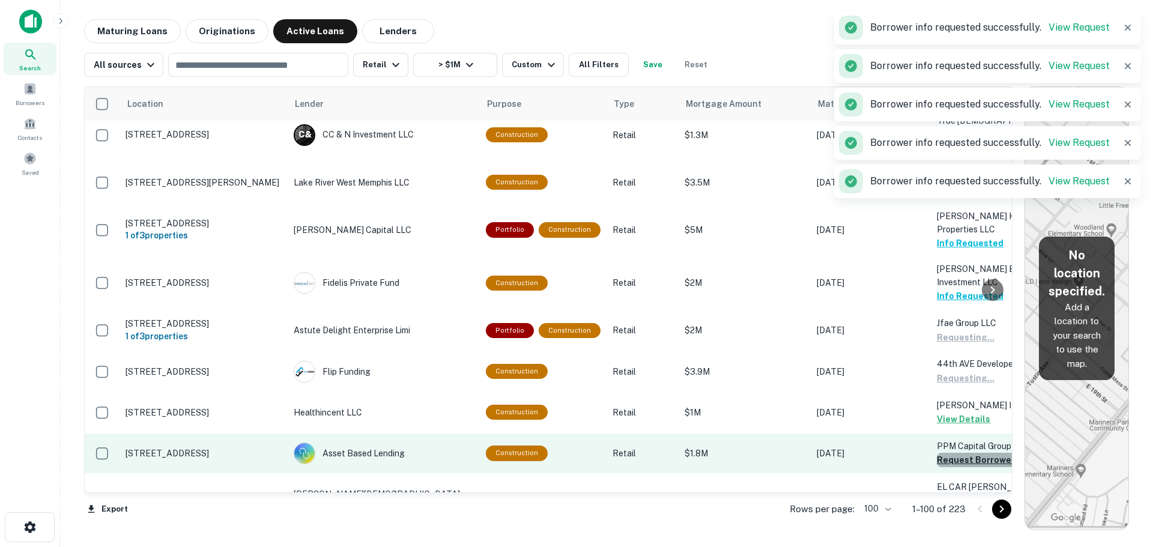
click at [959, 453] on button "Request Borrower Info" at bounding box center [985, 460] width 97 height 14
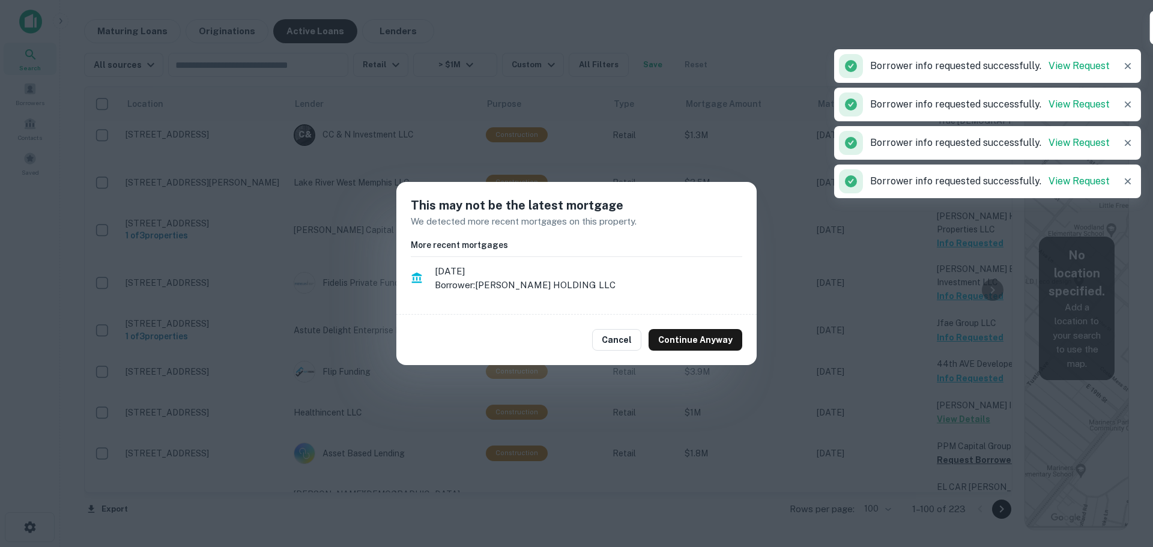
click at [737, 351] on div "Cancel Continue Anyway" at bounding box center [576, 340] width 360 height 50
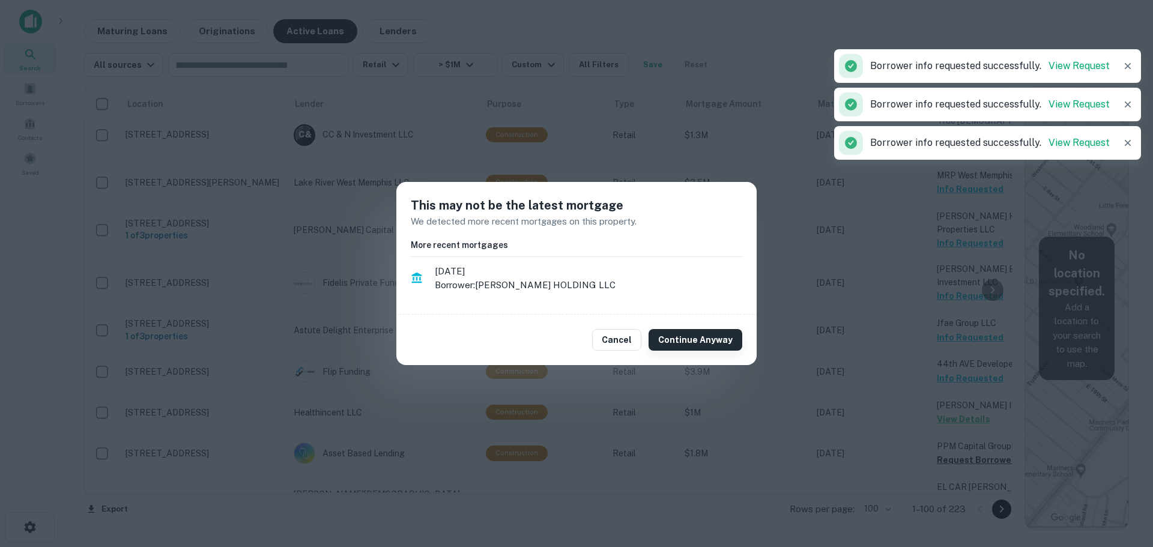
click at [723, 343] on button "Continue Anyway" at bounding box center [696, 340] width 94 height 22
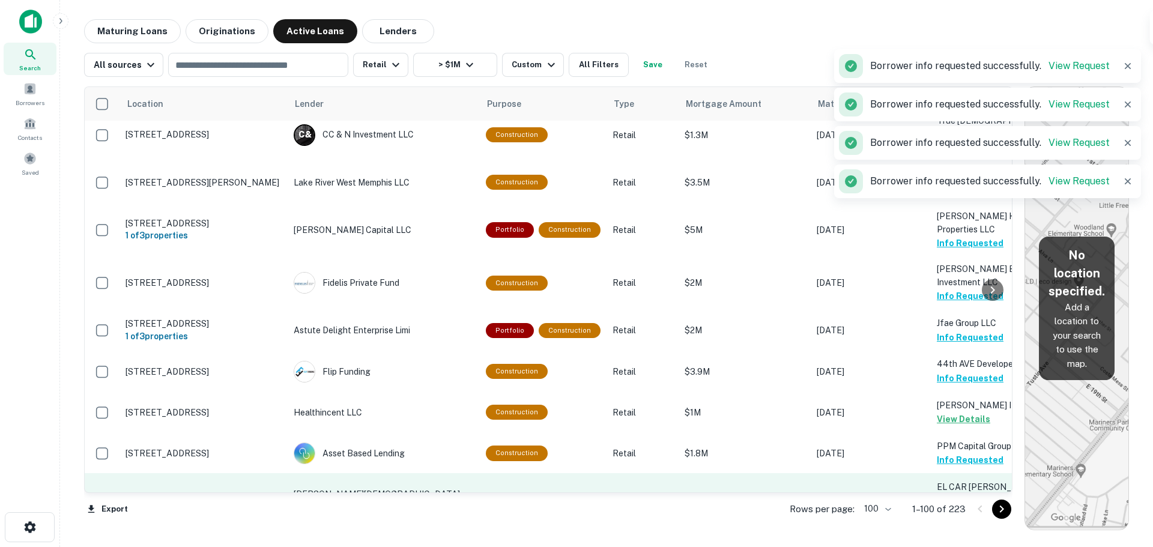
click at [939, 507] on button "Request Borrower Info" at bounding box center [985, 514] width 97 height 14
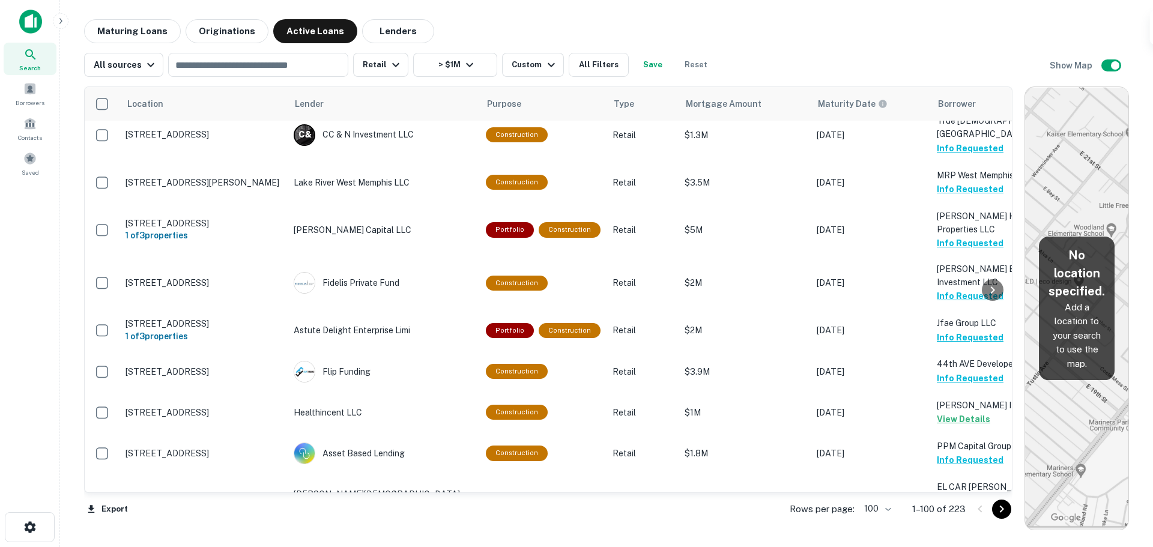
click at [952, 546] on button "Request Borrower Info" at bounding box center [985, 555] width 97 height 14
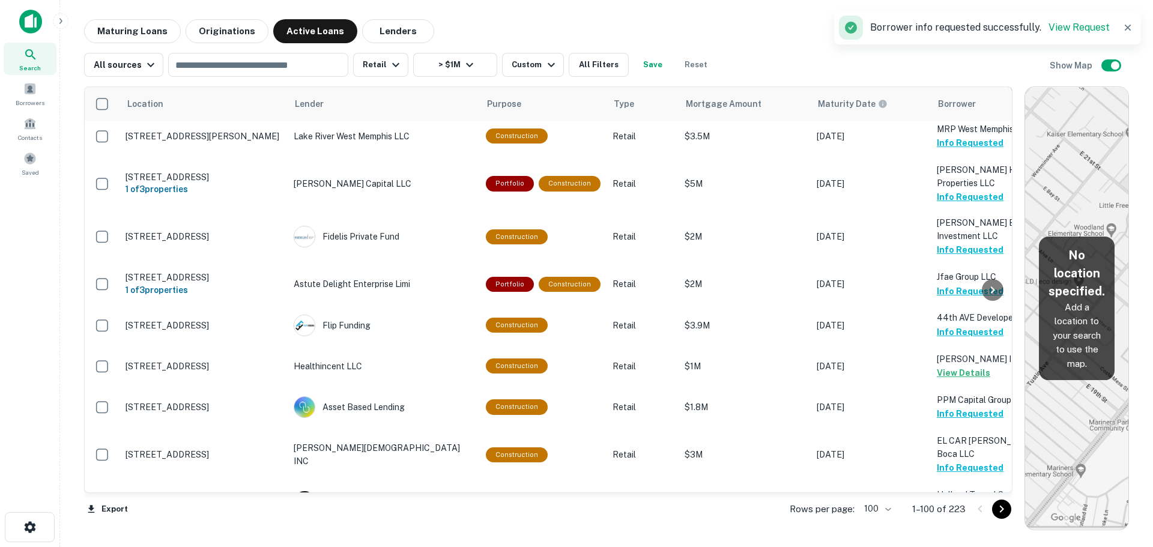
scroll to position [3207, 0]
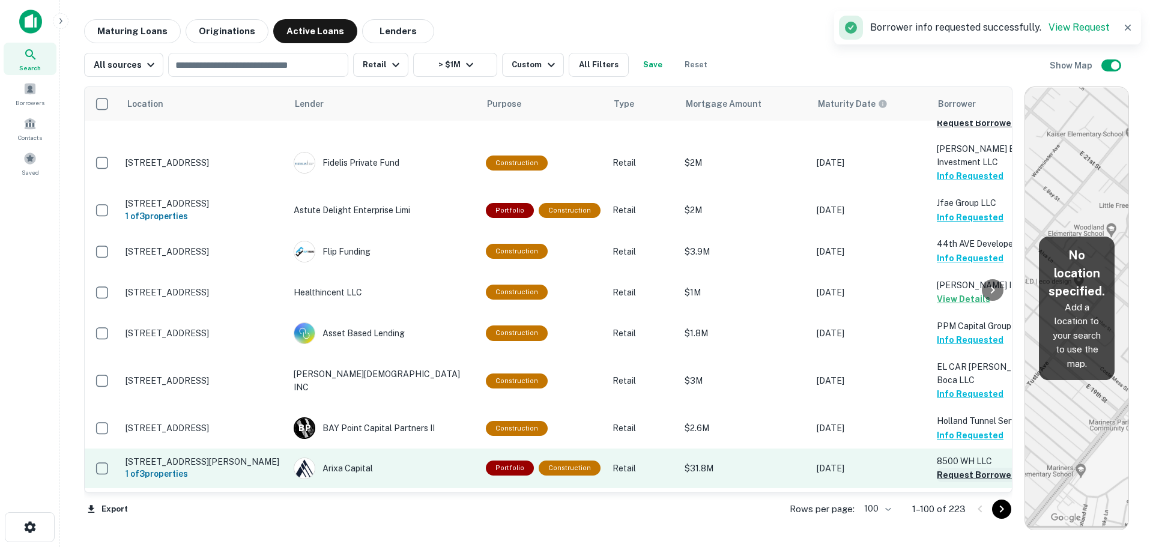
click at [954, 468] on button "Request Borrower Info" at bounding box center [985, 475] width 97 height 14
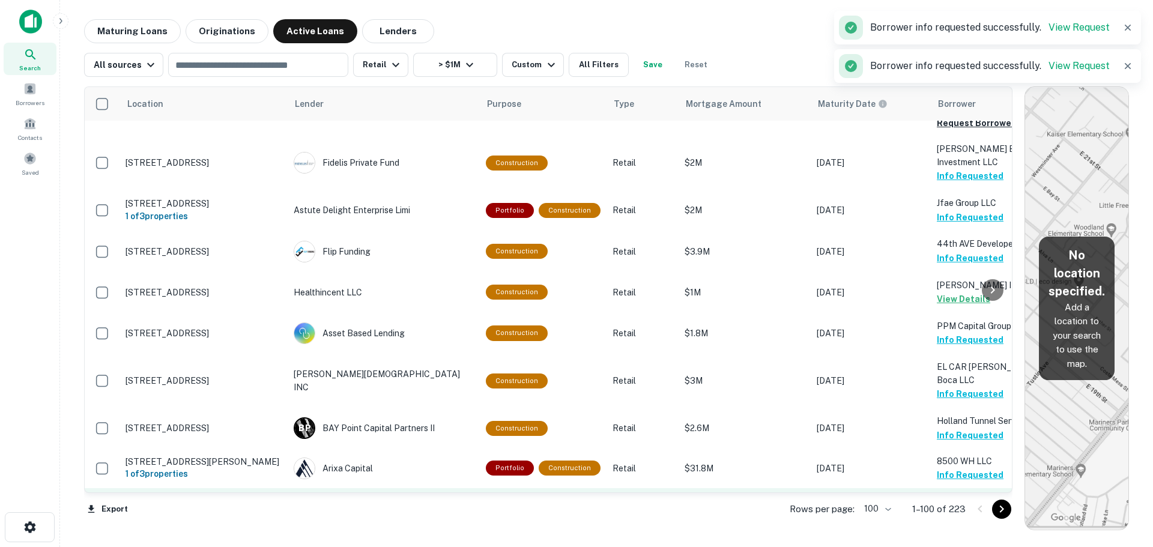
click at [967, 507] on button "Request Borrower Info" at bounding box center [985, 514] width 97 height 14
click at [968, 546] on button "Request Borrower Info" at bounding box center [985, 555] width 97 height 14
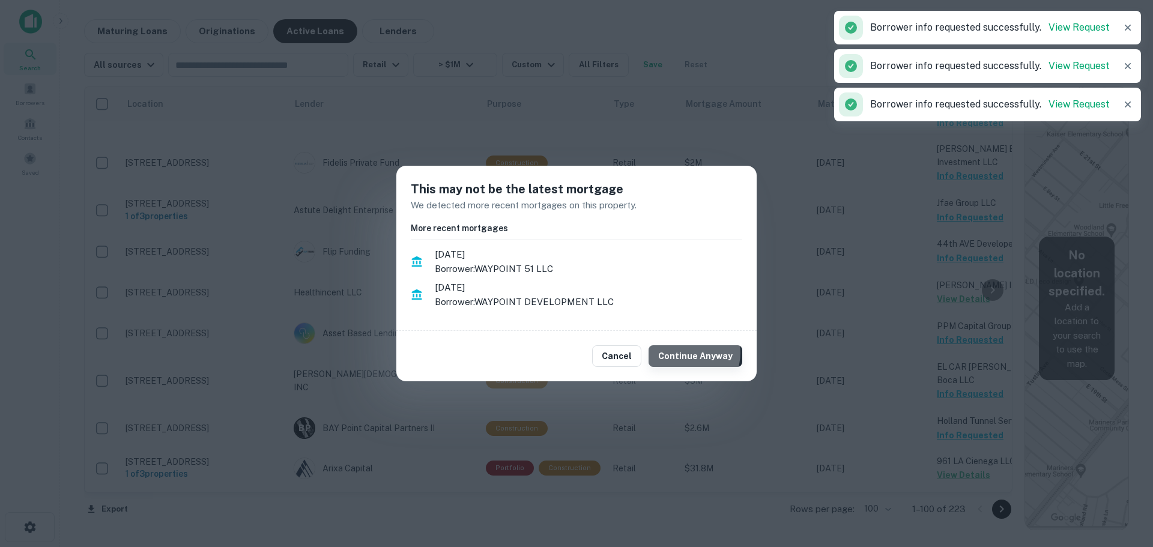
click at [692, 352] on button "Continue Anyway" at bounding box center [696, 356] width 94 height 22
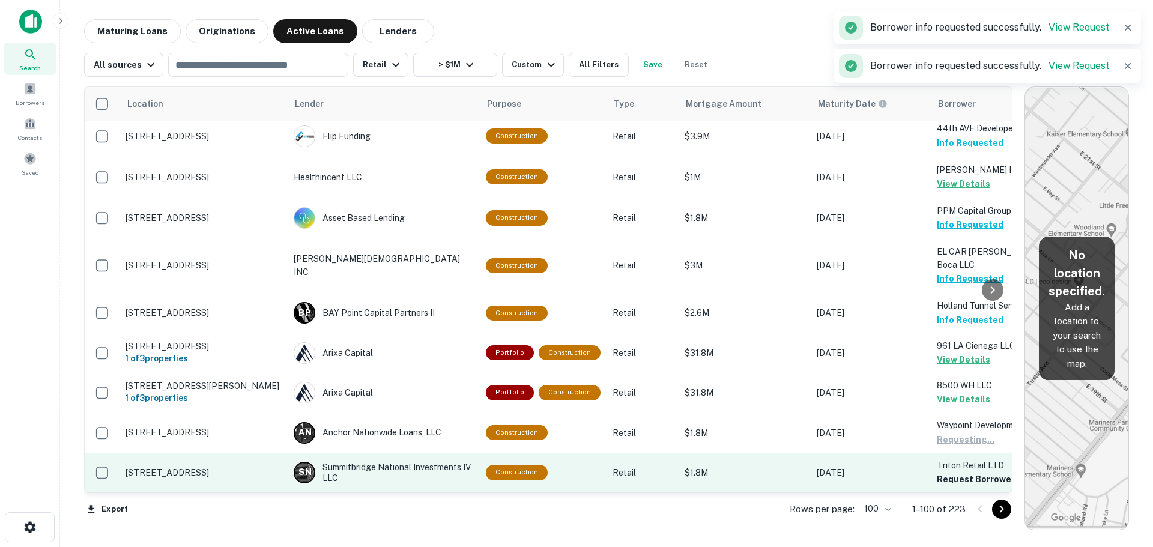
scroll to position [3327, 0]
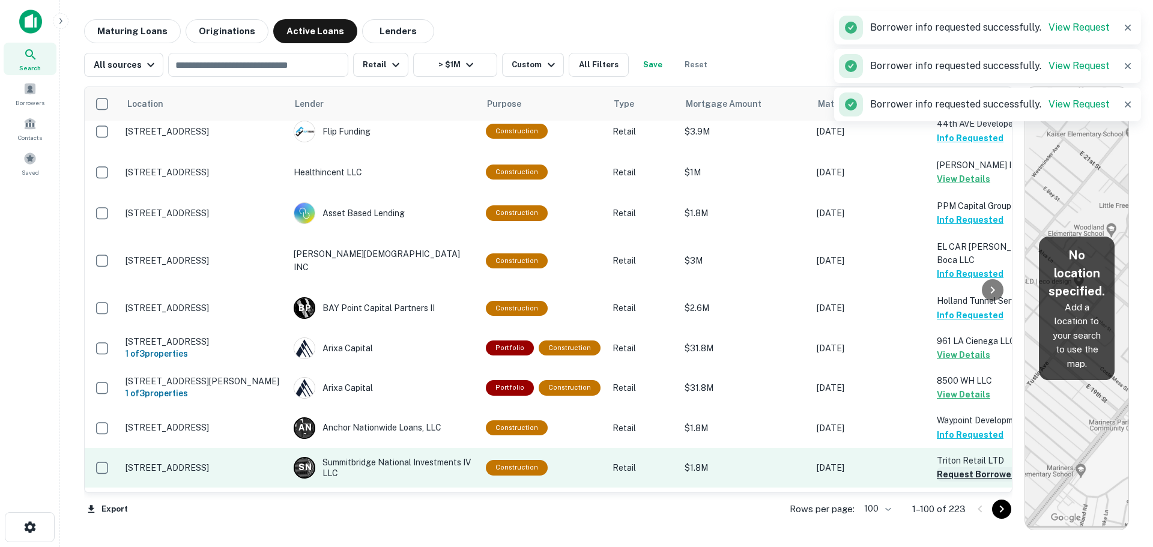
click at [952, 467] on button "Request Borrower Info" at bounding box center [985, 474] width 97 height 14
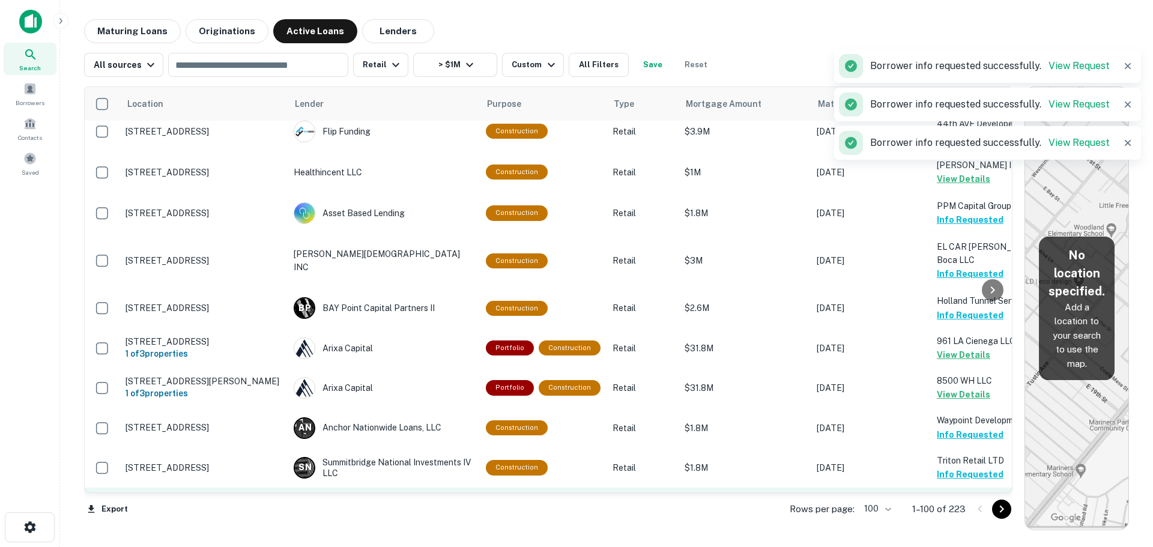
click at [953, 507] on button "Request Borrower Info" at bounding box center [985, 514] width 97 height 14
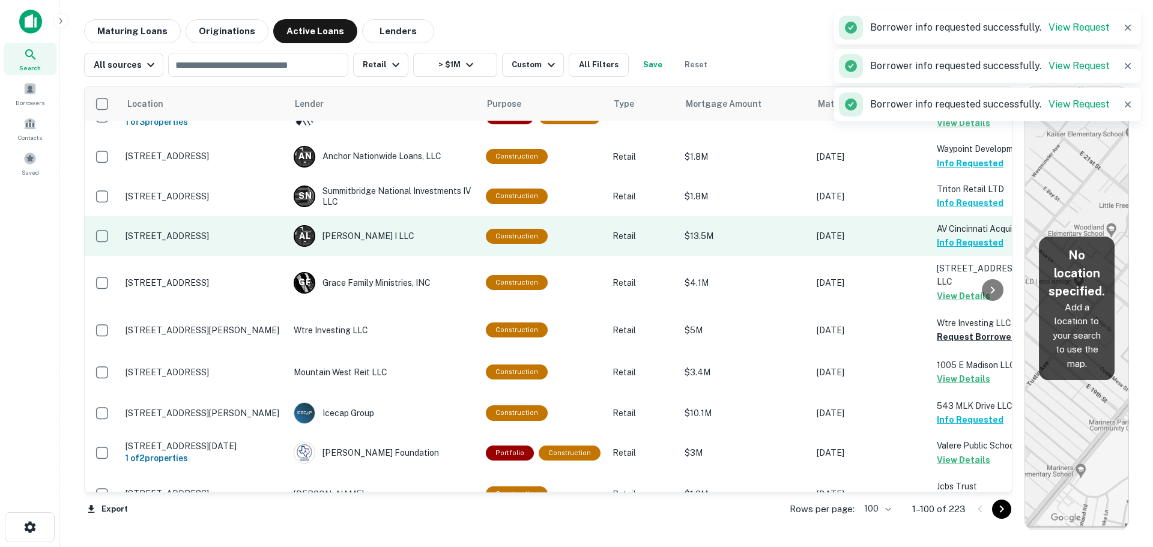
scroll to position [3628, 0]
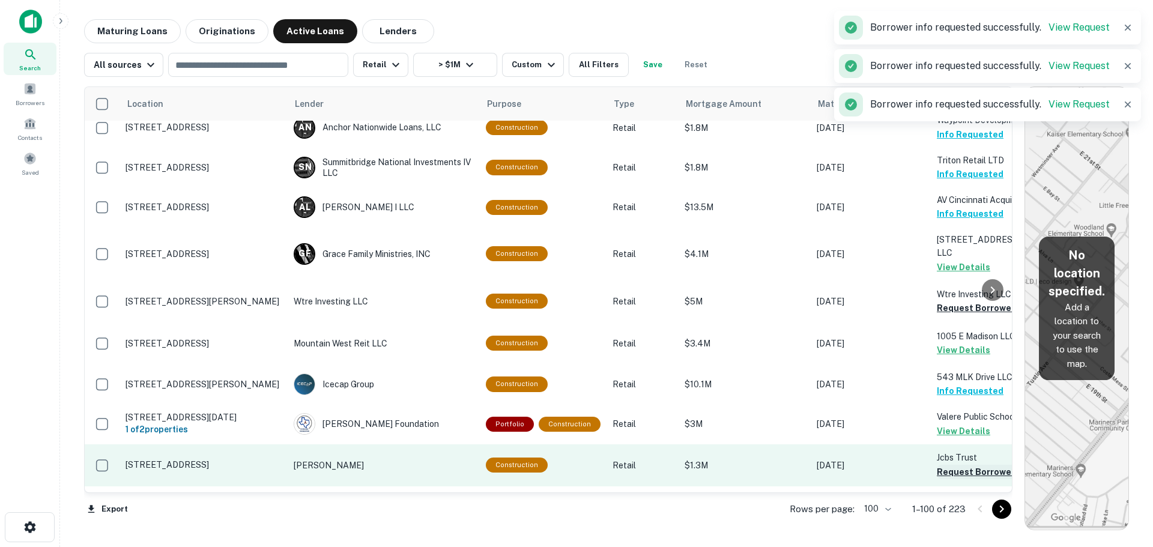
click at [949, 465] on button "Request Borrower Info" at bounding box center [985, 472] width 97 height 14
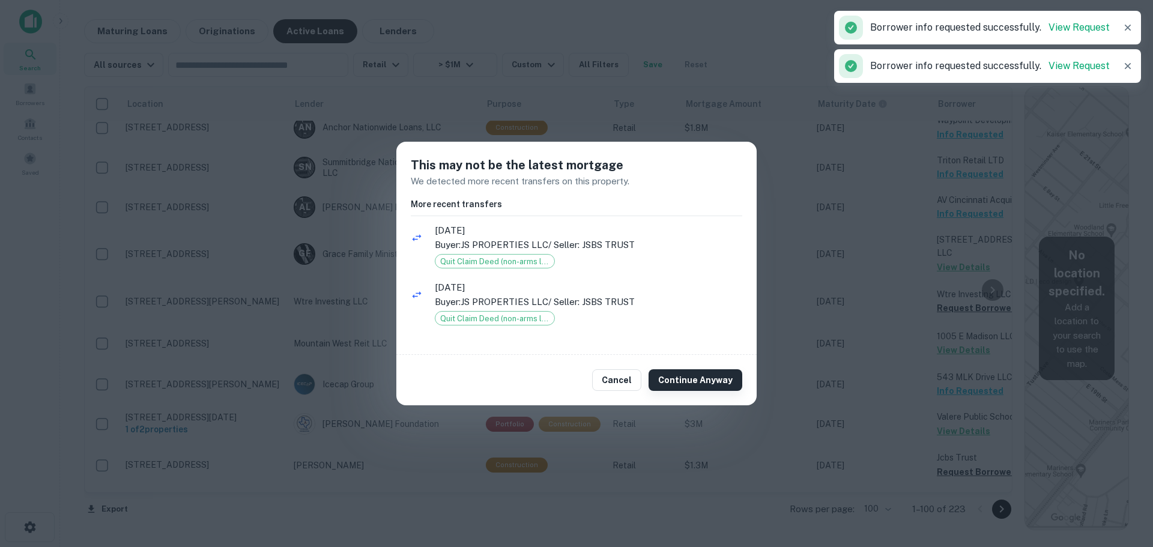
click at [725, 378] on button "Continue Anyway" at bounding box center [696, 380] width 94 height 22
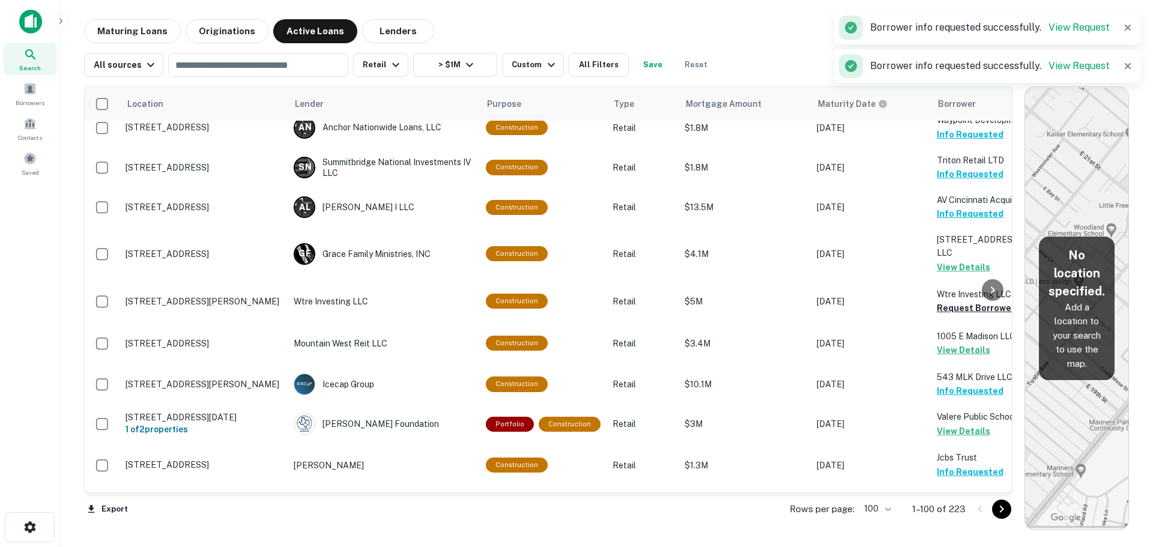
click at [968, 545] on button "Request Borrower Info" at bounding box center [985, 552] width 97 height 14
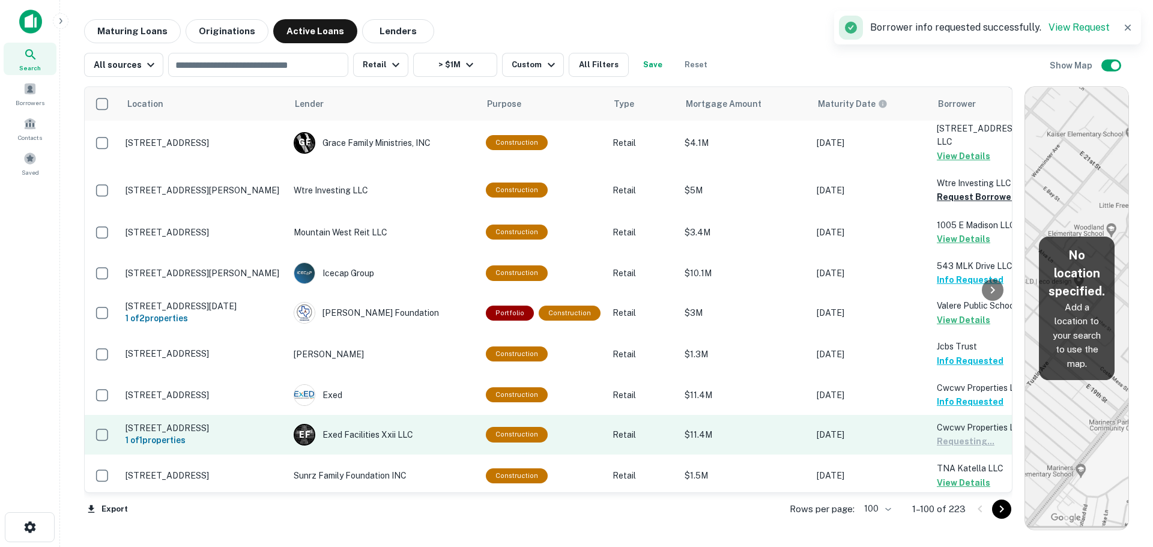
scroll to position [3748, 0]
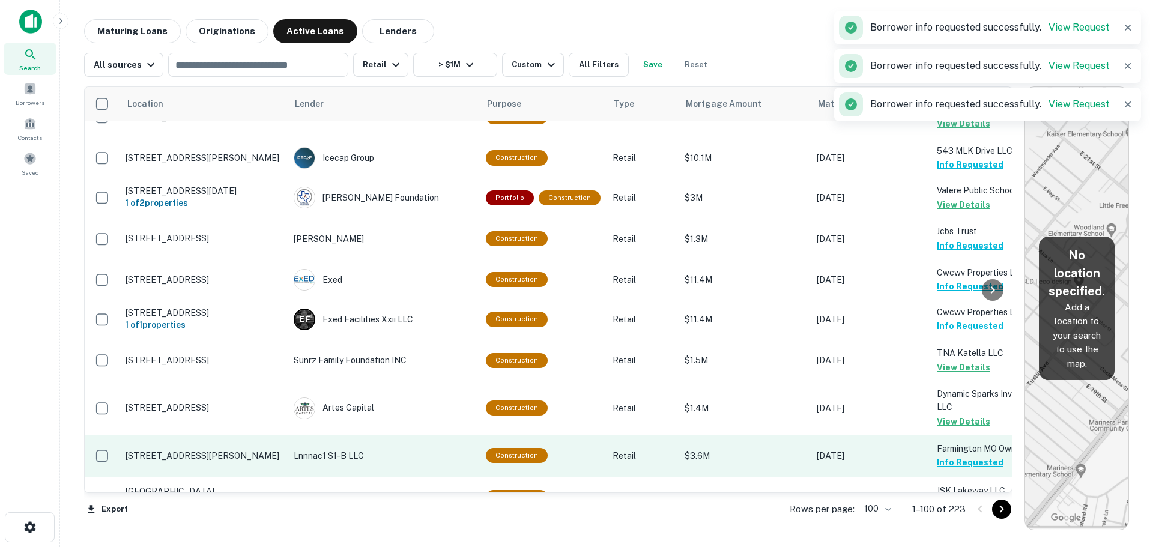
scroll to position [3855, 0]
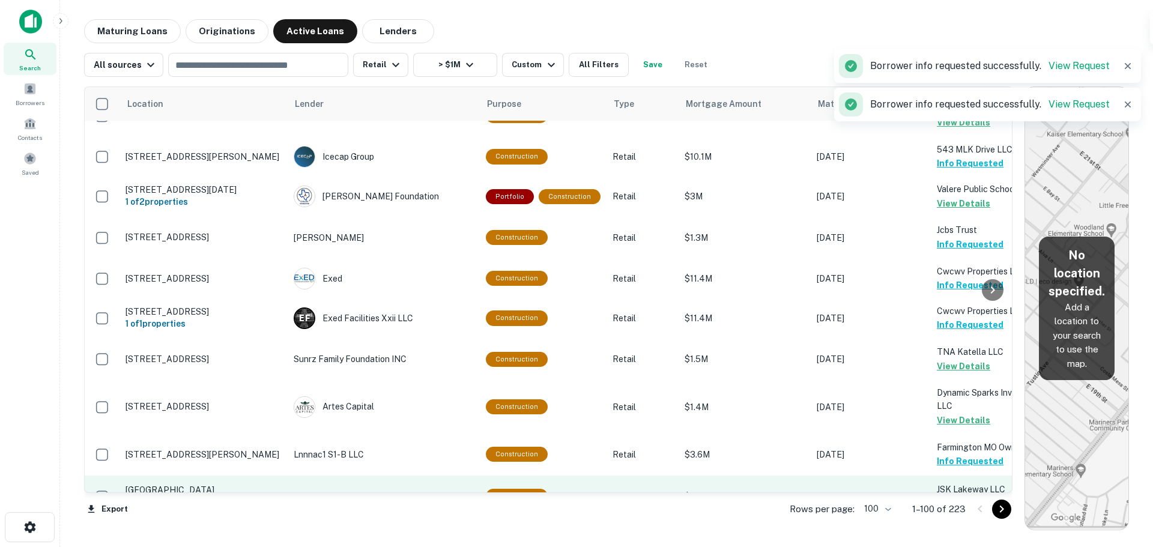
click at [953, 496] on button "Request Borrower Info" at bounding box center [985, 503] width 97 height 14
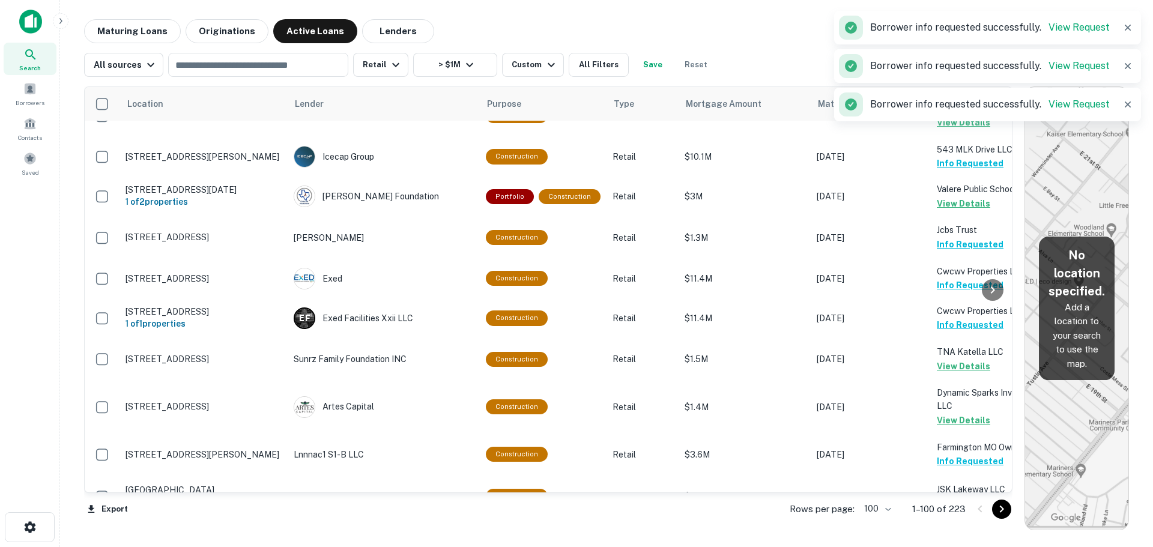
click at [955, 538] on button "Request Borrower Info" at bounding box center [985, 545] width 97 height 14
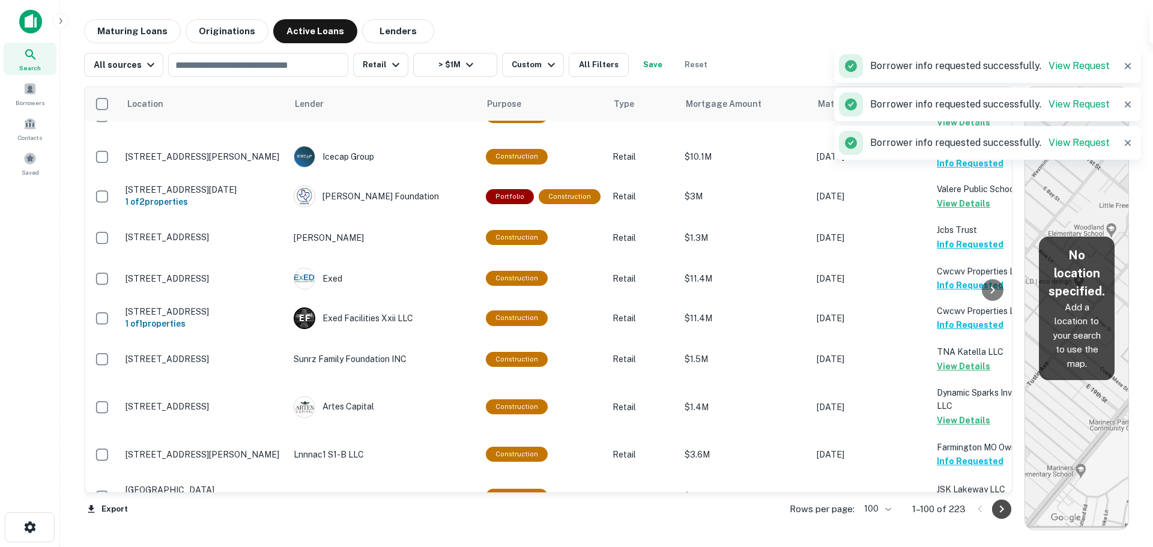
click at [1005, 507] on icon "Go to next page" at bounding box center [1001, 509] width 14 height 14
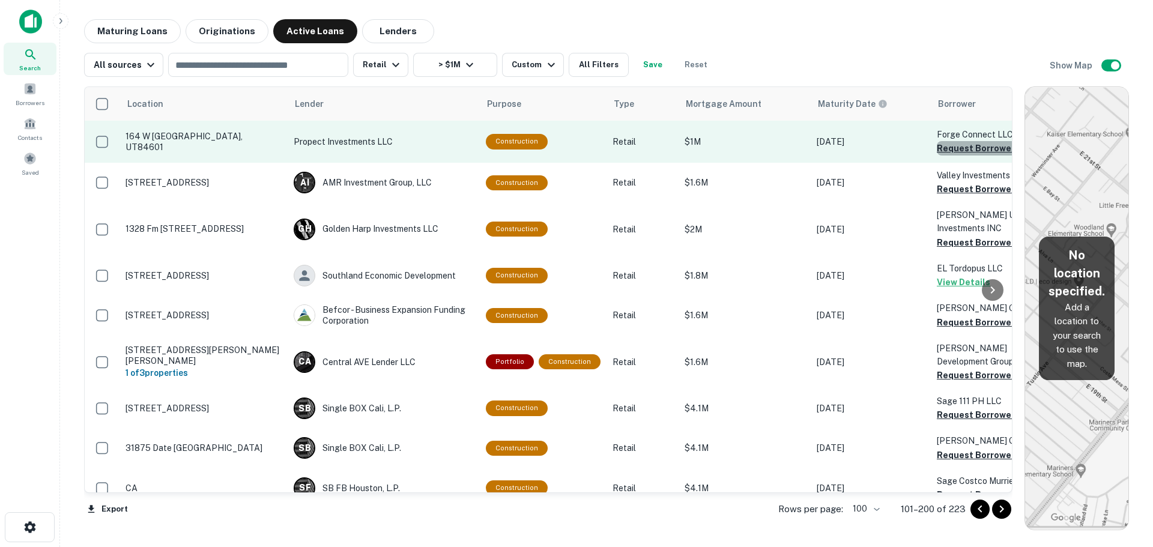
click at [965, 150] on button "Request Borrower Info" at bounding box center [985, 148] width 97 height 14
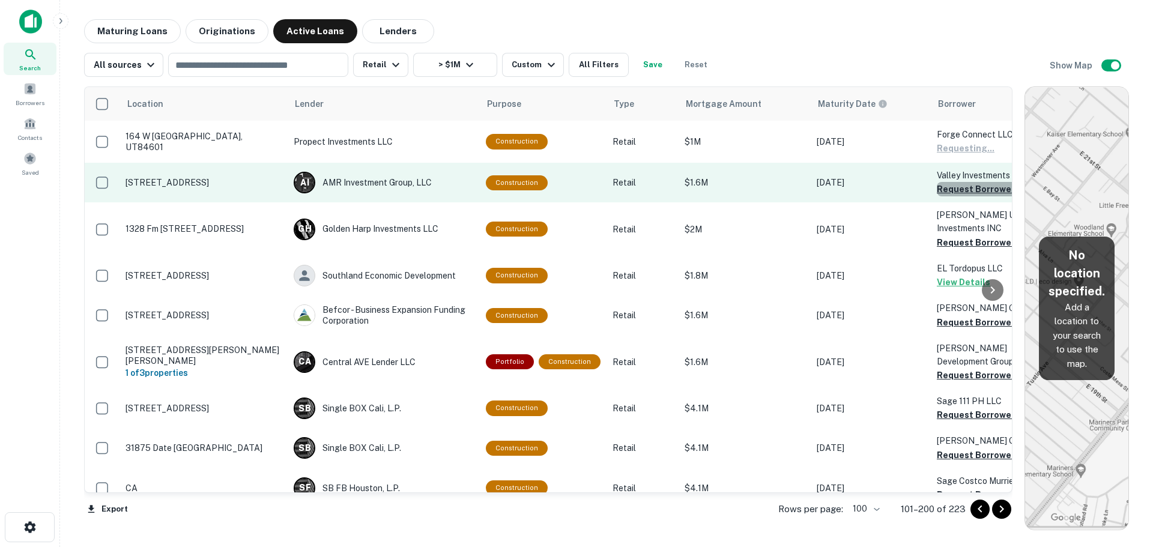
click at [978, 194] on button "Request Borrower Info" at bounding box center [985, 189] width 97 height 14
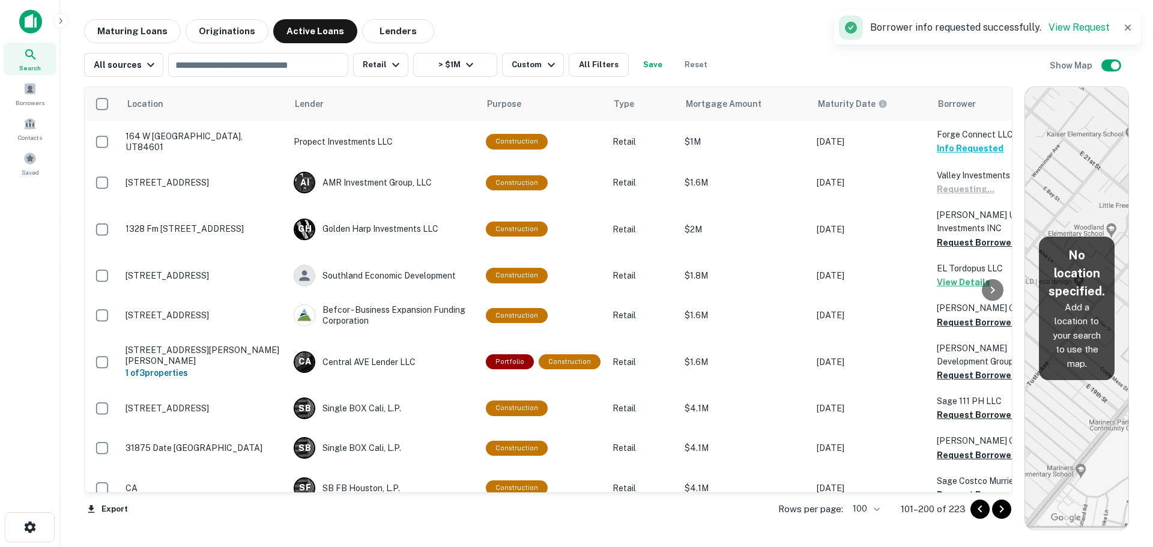
click at [981, 223] on div at bounding box center [993, 289] width 24 height 405
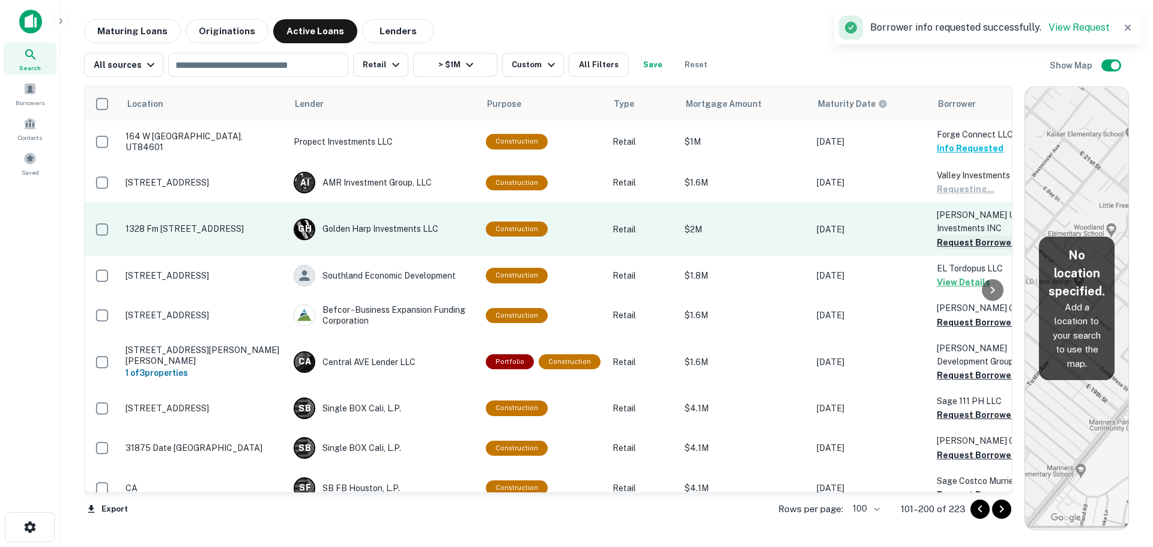
click at [979, 235] on button "Request Borrower Info" at bounding box center [985, 242] width 97 height 14
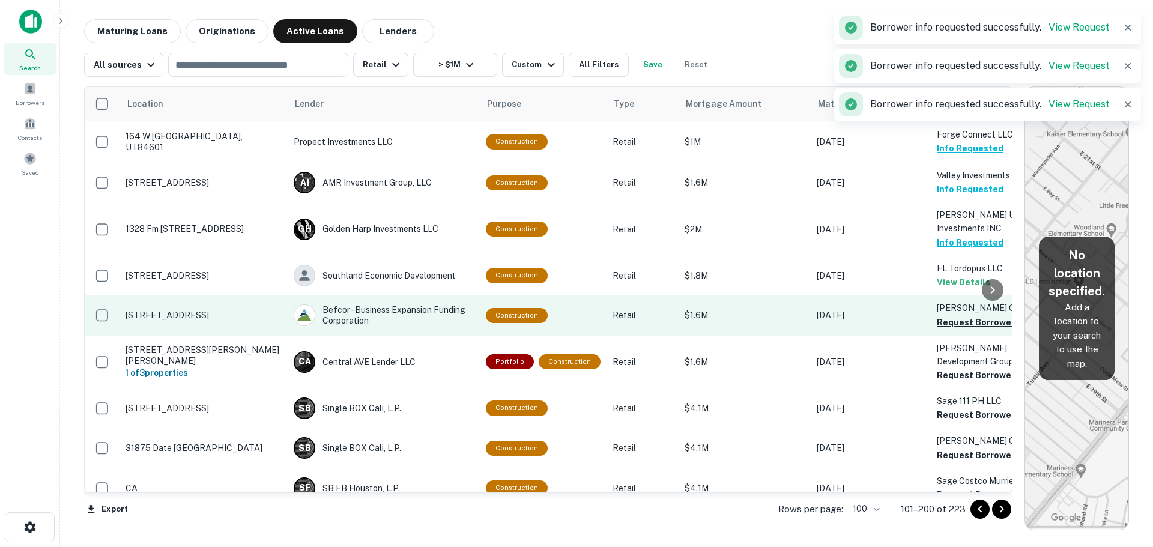
click at [958, 316] on td "Foye Group INC Request Borrower Info" at bounding box center [997, 315] width 132 height 40
click at [946, 315] on button "Request Borrower Info" at bounding box center [985, 322] width 97 height 14
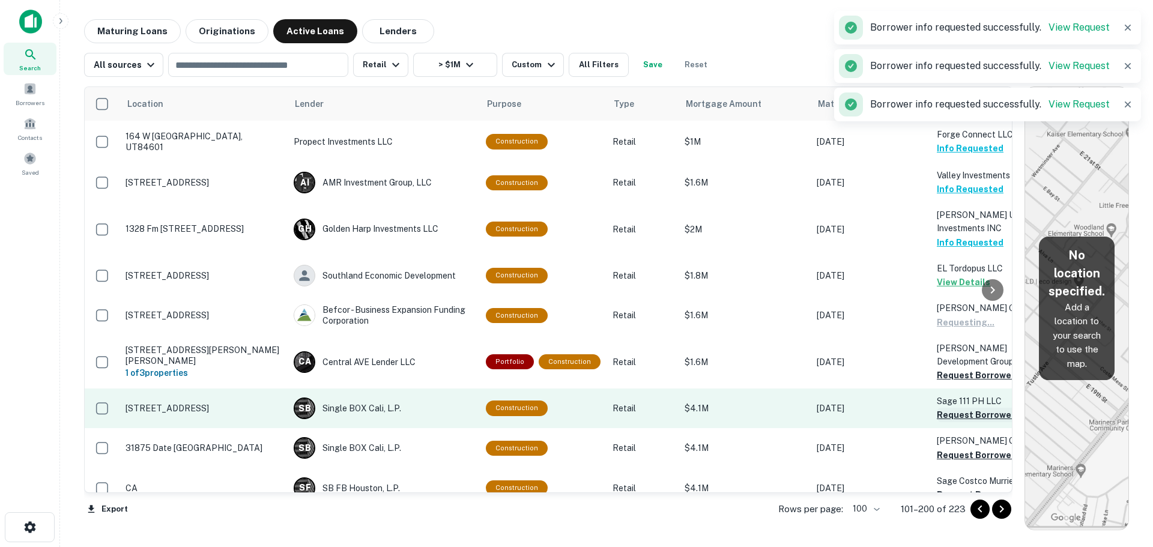
click at [955, 368] on button "Request Borrower Info" at bounding box center [985, 375] width 97 height 14
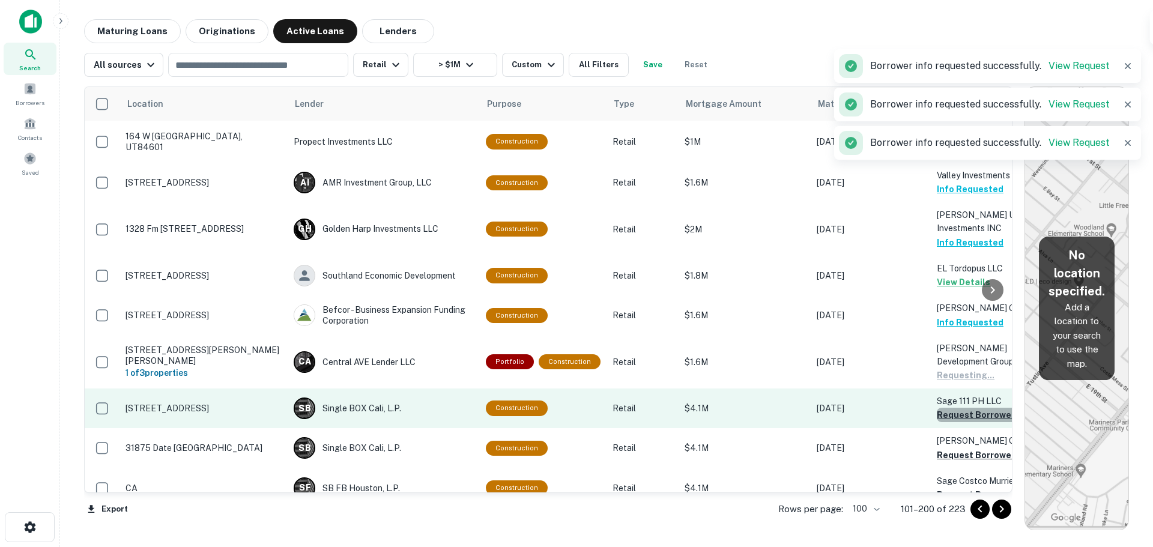
click at [957, 408] on button "Request Borrower Info" at bounding box center [985, 415] width 97 height 14
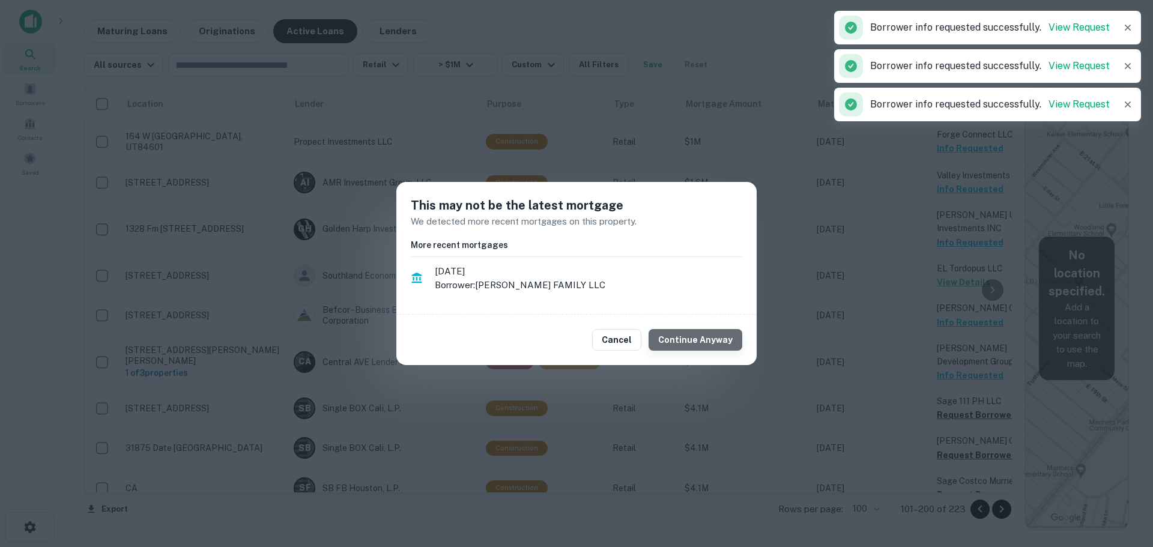
click at [720, 345] on button "Continue Anyway" at bounding box center [696, 340] width 94 height 22
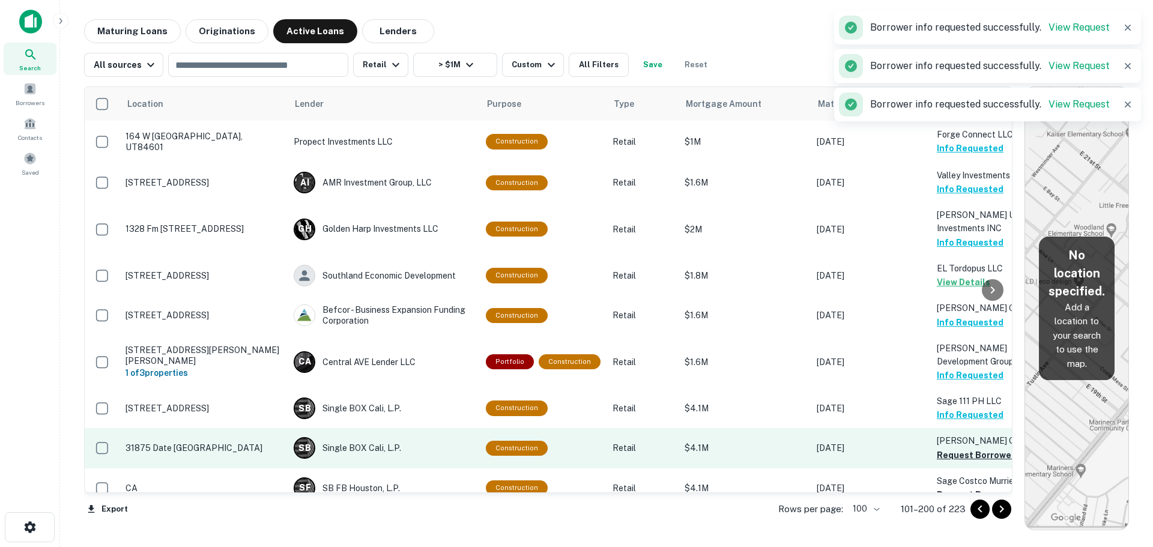
click at [963, 434] on p "Sage Ramon CC LLC" at bounding box center [997, 440] width 120 height 13
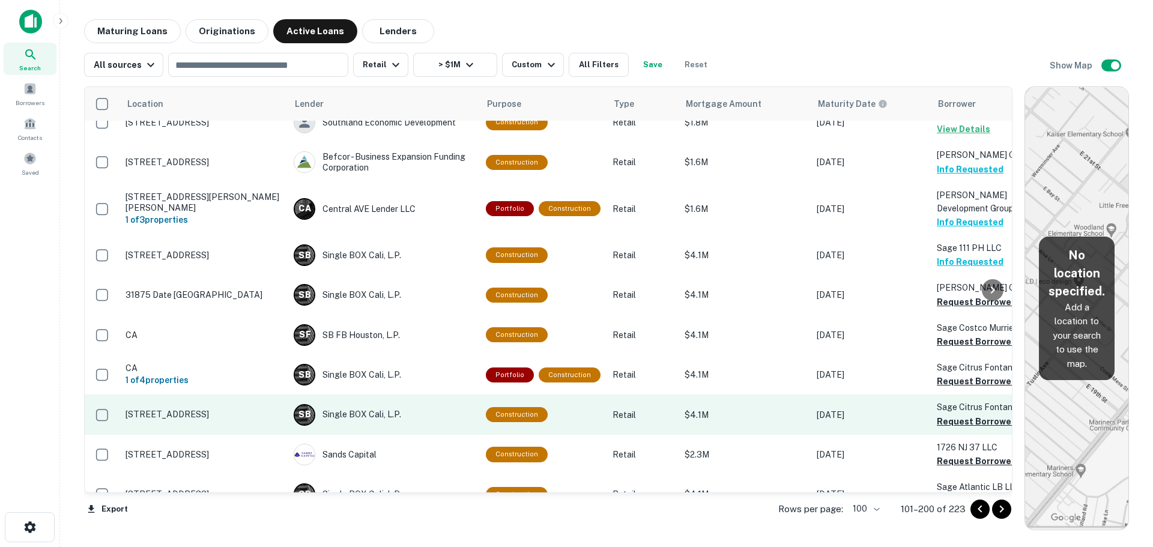
scroll to position [180, 0]
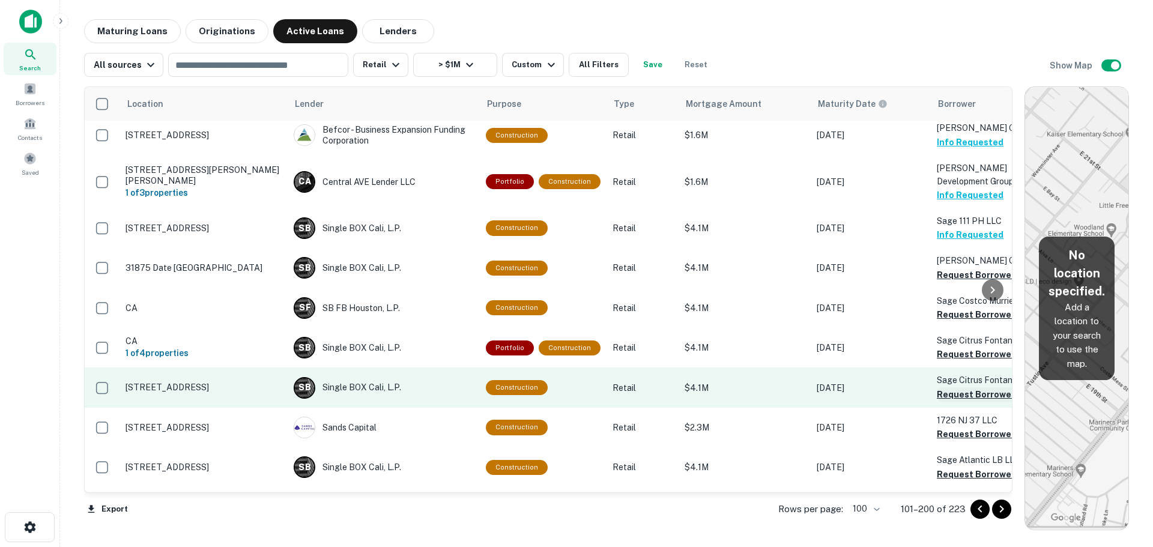
click at [944, 387] on button "Request Borrower Info" at bounding box center [985, 394] width 97 height 14
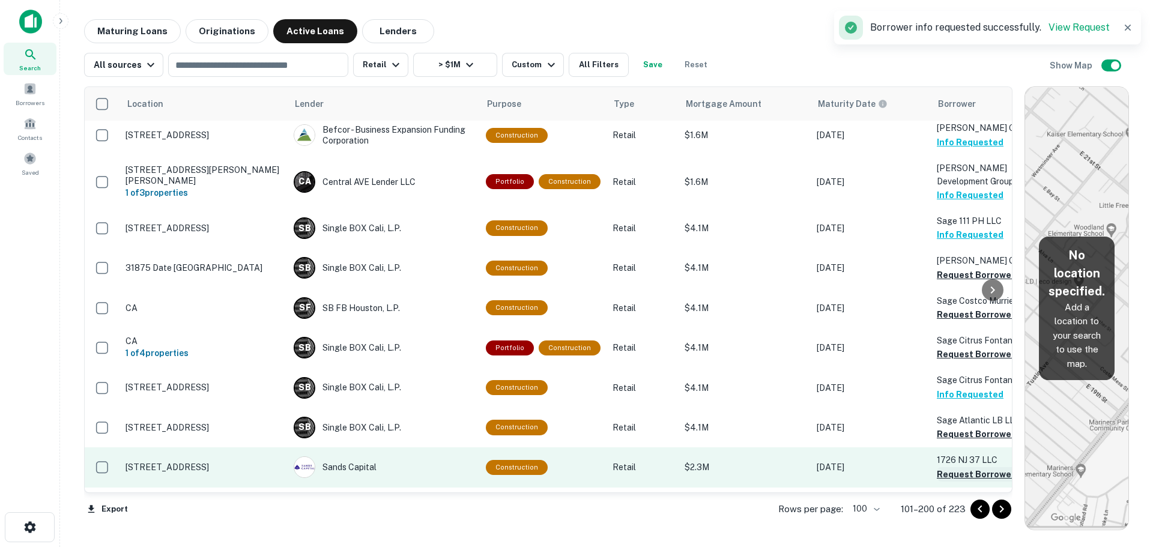
click at [951, 467] on button "Request Borrower Info" at bounding box center [985, 474] width 97 height 14
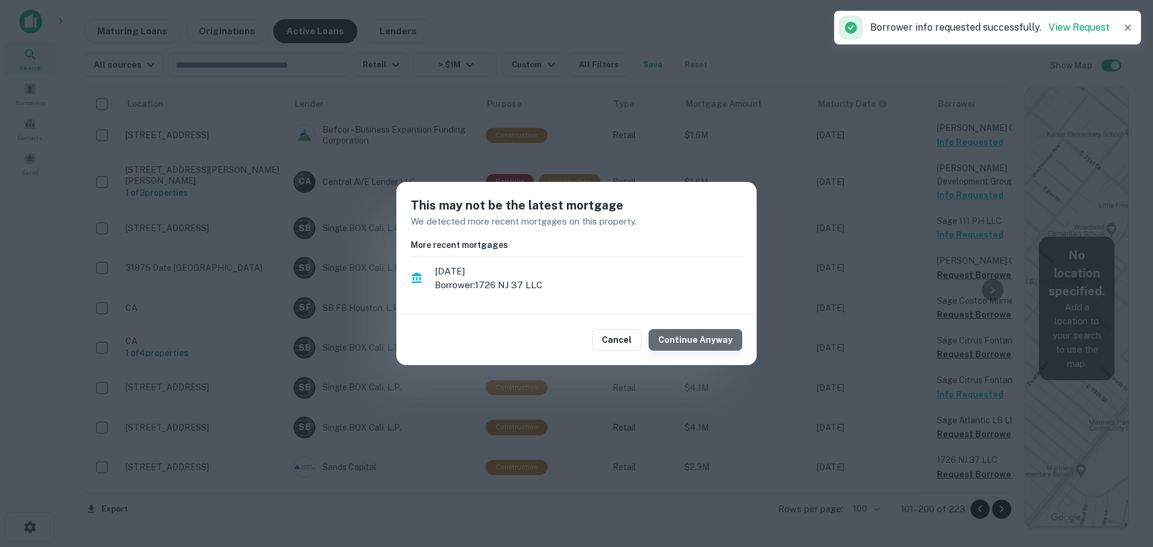
click at [728, 342] on button "Continue Anyway" at bounding box center [696, 340] width 94 height 22
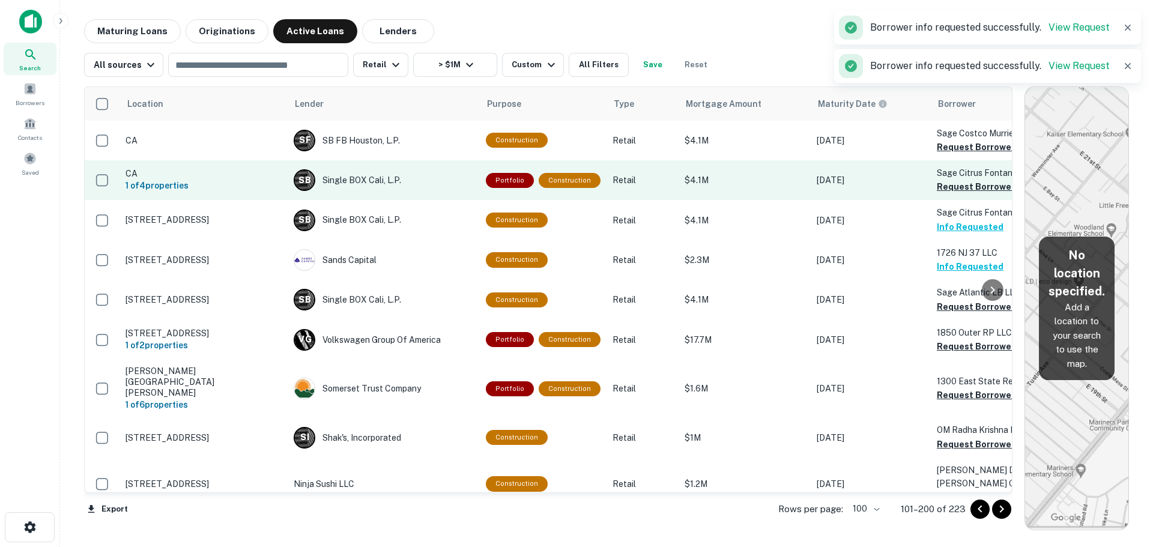
scroll to position [360, 0]
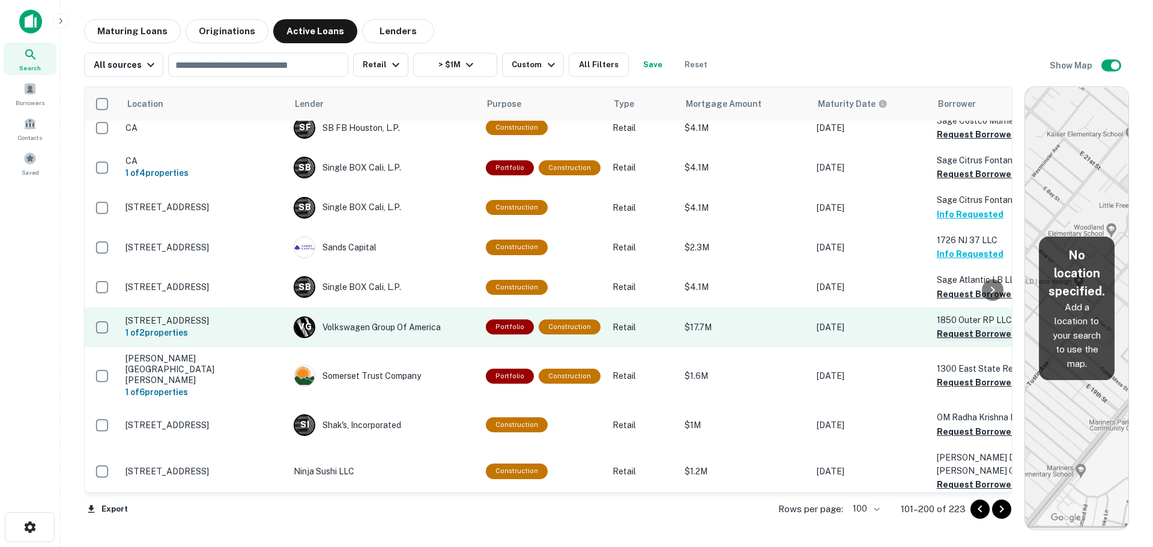
click at [954, 327] on button "Request Borrower Info" at bounding box center [985, 334] width 97 height 14
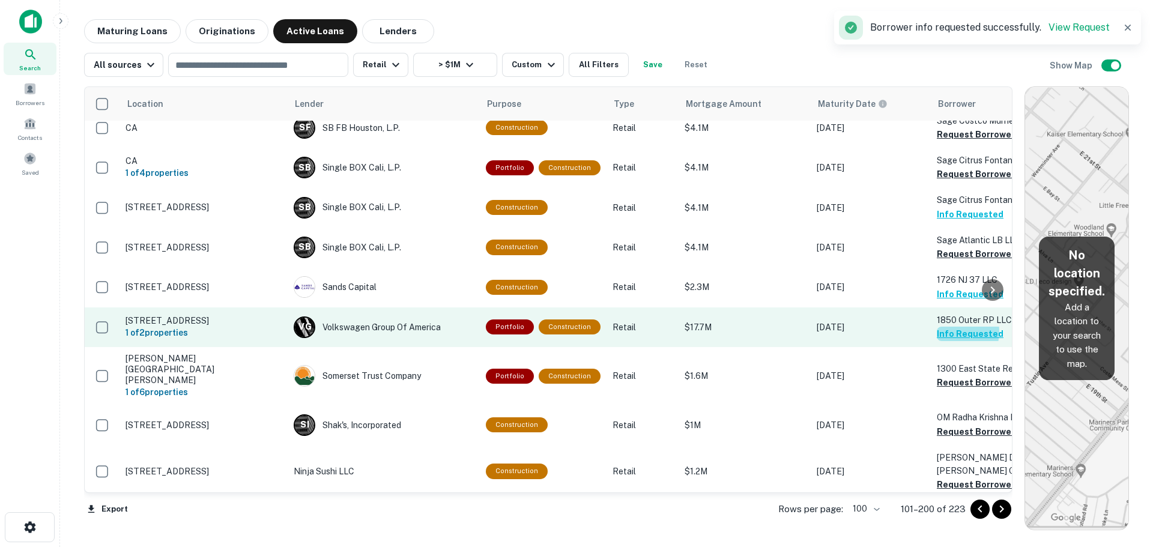
click at [943, 327] on button "Info Requested" at bounding box center [970, 334] width 67 height 14
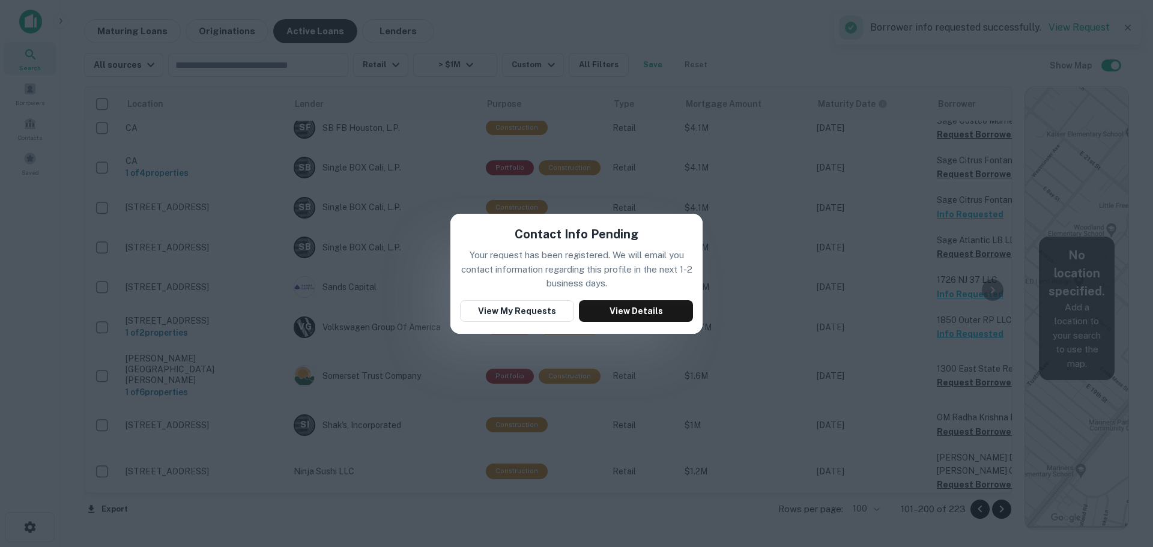
click at [951, 343] on div "Contact Info Pending Your request has been registered. We will email you contac…" at bounding box center [576, 273] width 1153 height 547
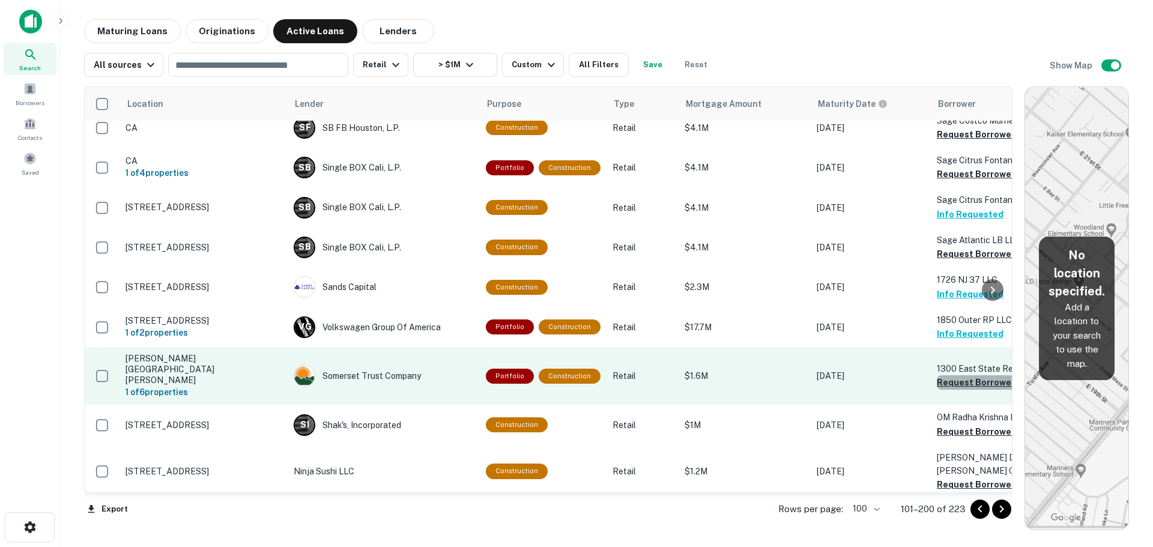
click at [952, 375] on button "Request Borrower Info" at bounding box center [985, 382] width 97 height 14
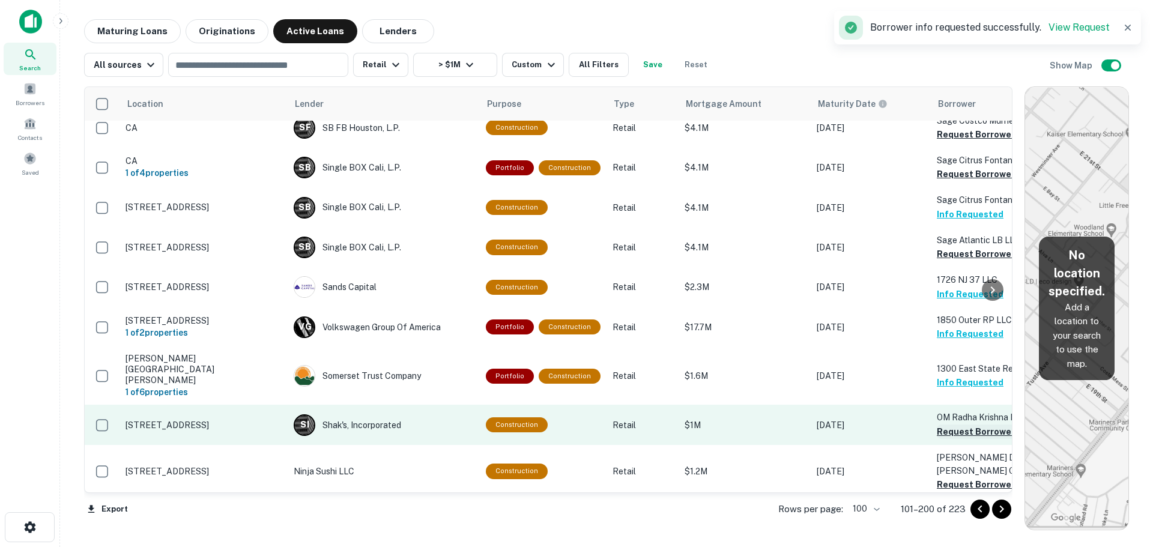
click at [965, 425] on button "Request Borrower Info" at bounding box center [985, 432] width 97 height 14
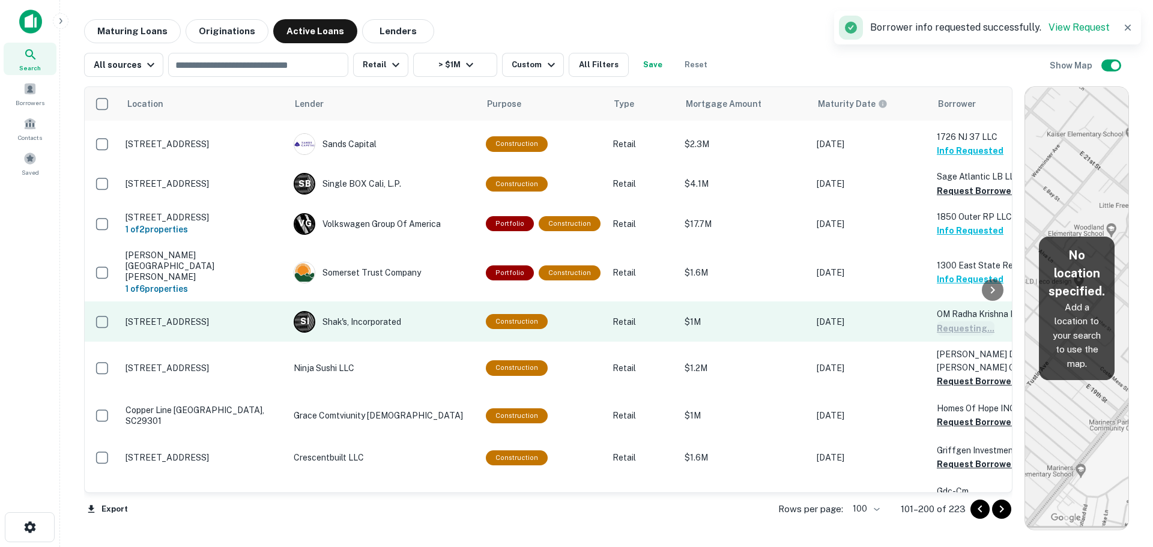
scroll to position [480, 0]
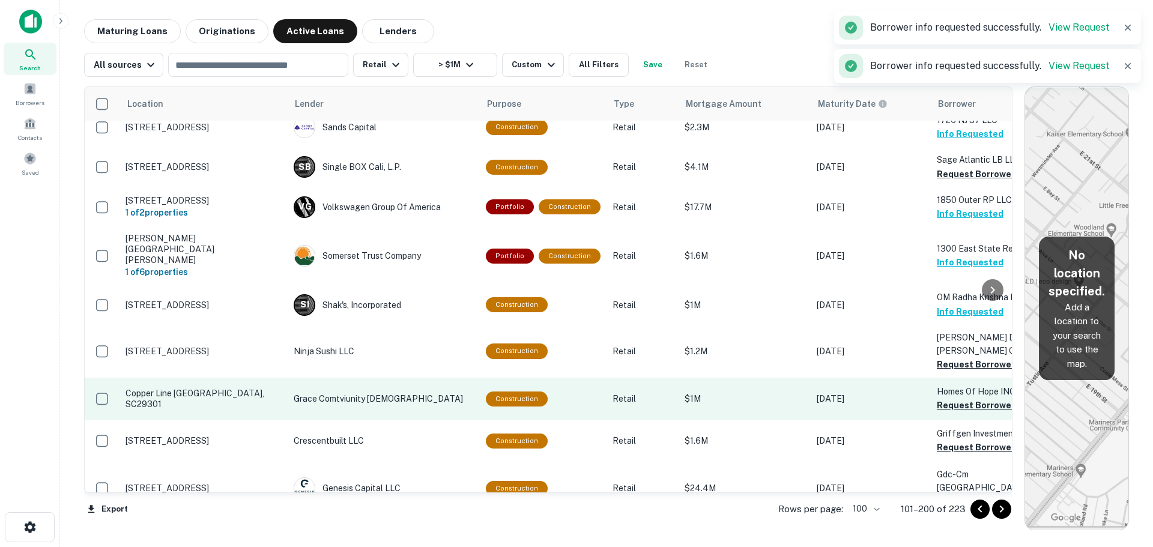
click at [962, 357] on button "Request Borrower Info" at bounding box center [985, 364] width 97 height 14
click at [964, 398] on button "Request Borrower Info" at bounding box center [985, 405] width 97 height 14
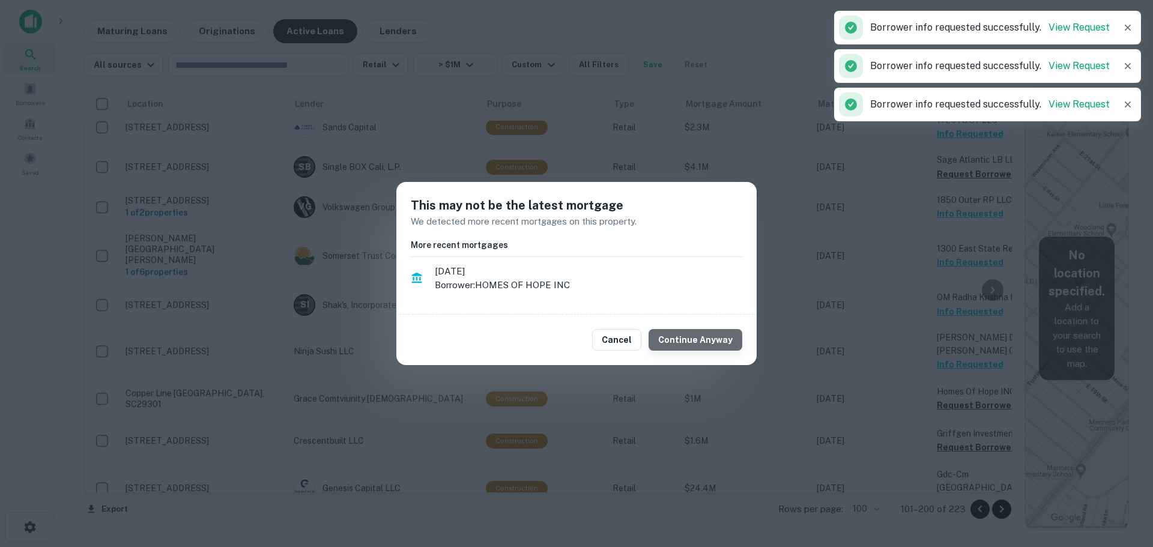
click at [709, 342] on button "Continue Anyway" at bounding box center [696, 340] width 94 height 22
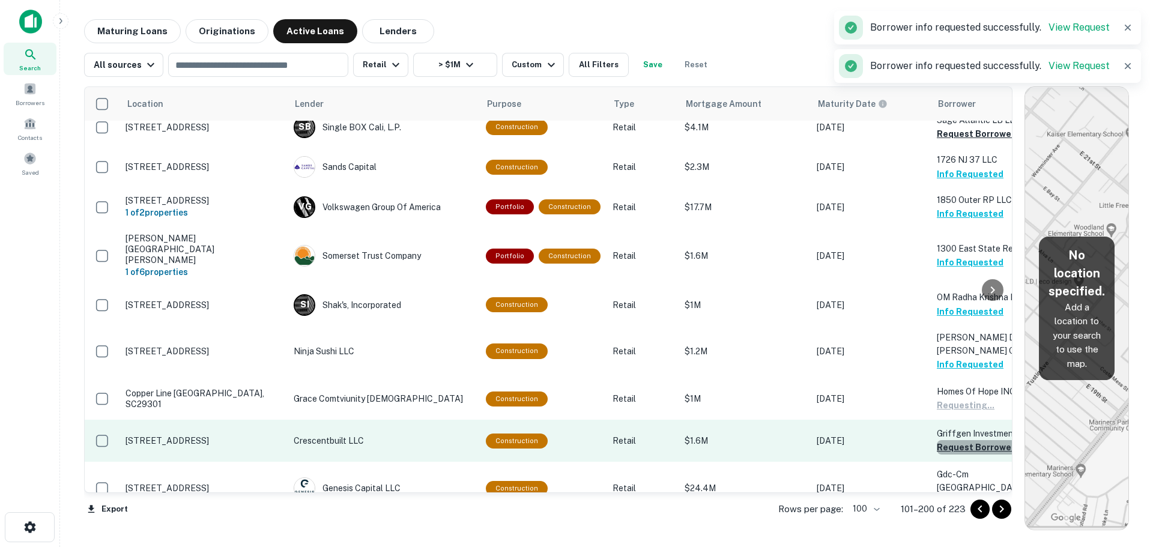
click at [963, 440] on button "Request Borrower Info" at bounding box center [985, 447] width 97 height 14
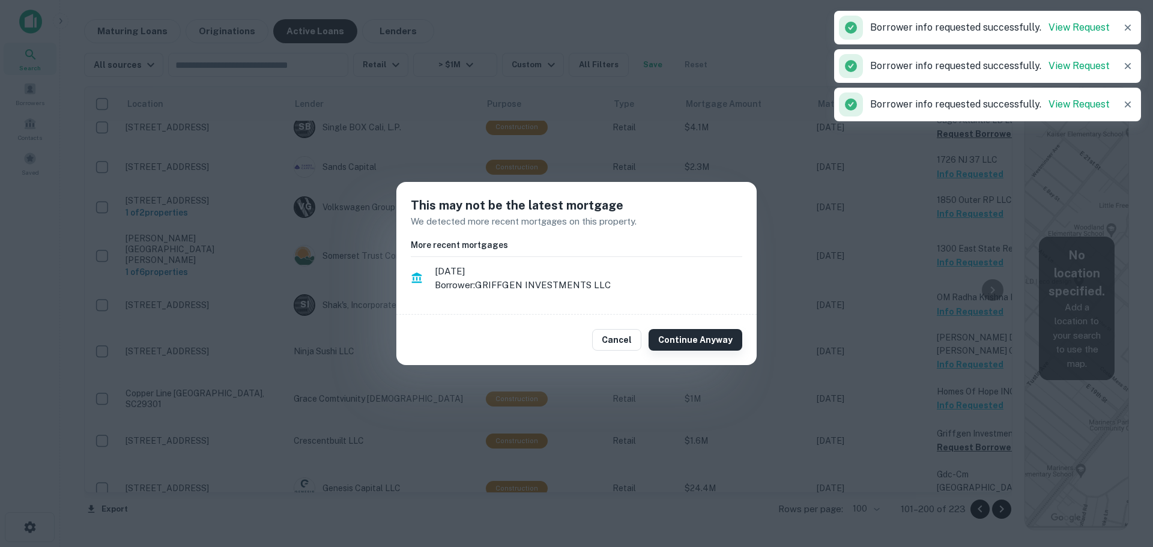
click at [689, 336] on button "Continue Anyway" at bounding box center [696, 340] width 94 height 22
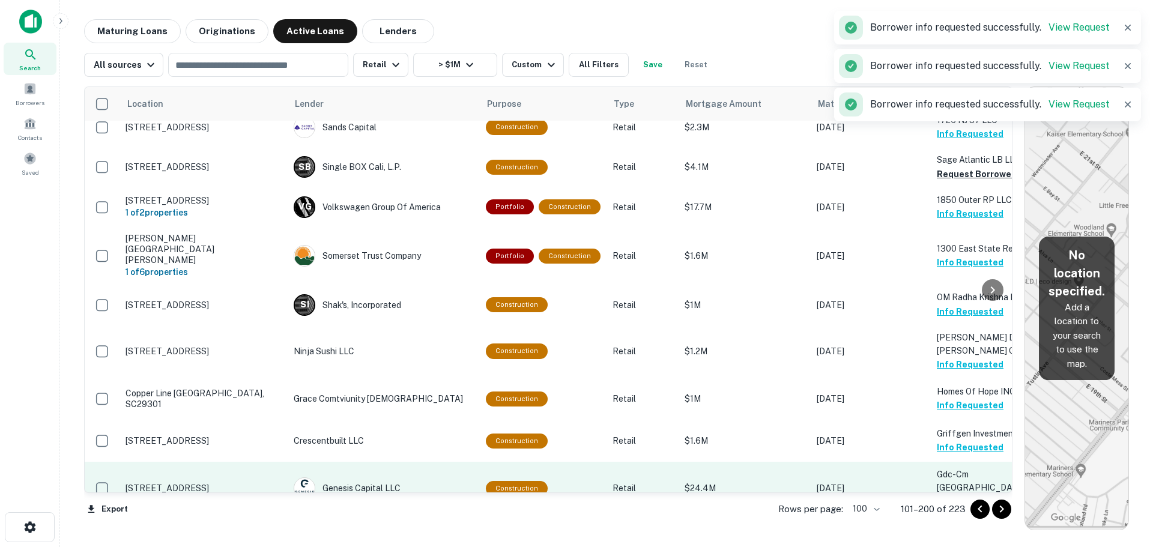
click at [951, 495] on button "Request Borrower Info" at bounding box center [985, 502] width 97 height 14
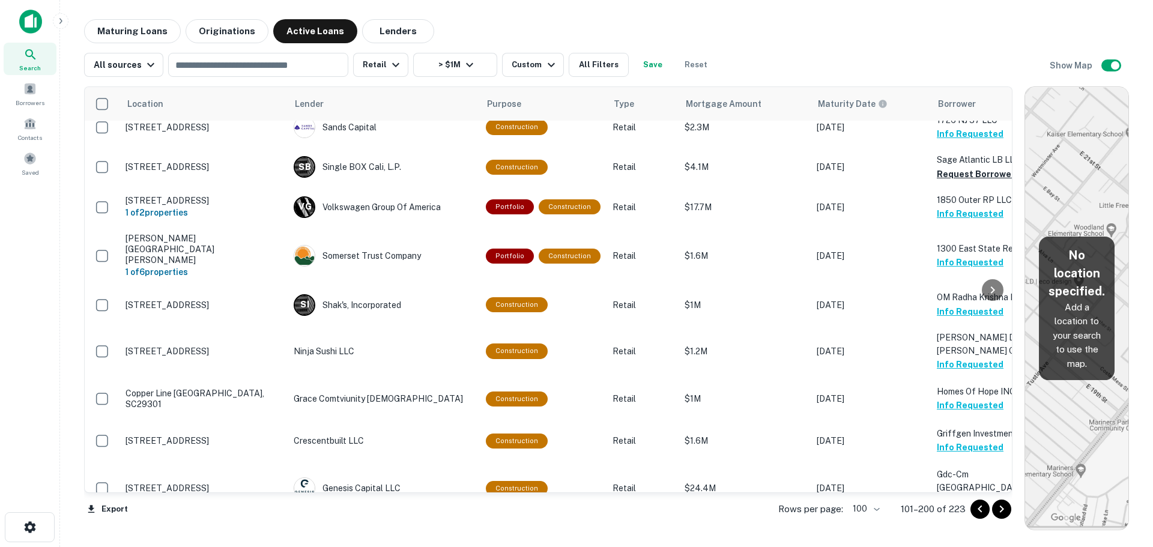
click at [628, 33] on div "Maturing Loans Originations Active Loans Lenders" at bounding box center [606, 31] width 1045 height 24
click at [28, 103] on span "Borrowers" at bounding box center [30, 103] width 29 height 10
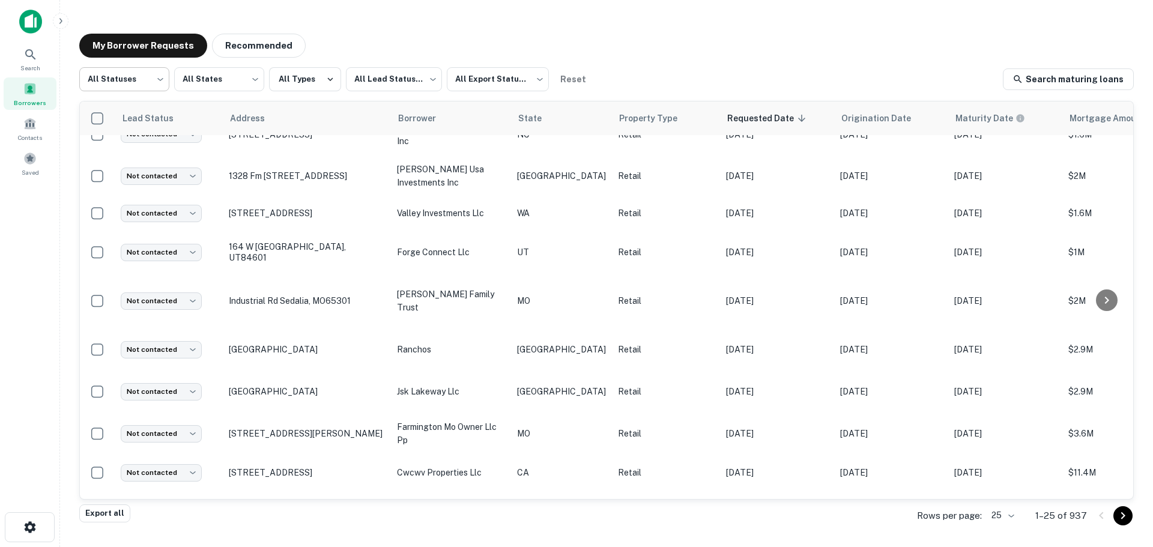
click at [142, 78] on body "Search Borrowers Contacts Saved My Borrower Requests Recommended All Statuses *…" at bounding box center [576, 273] width 1153 height 547
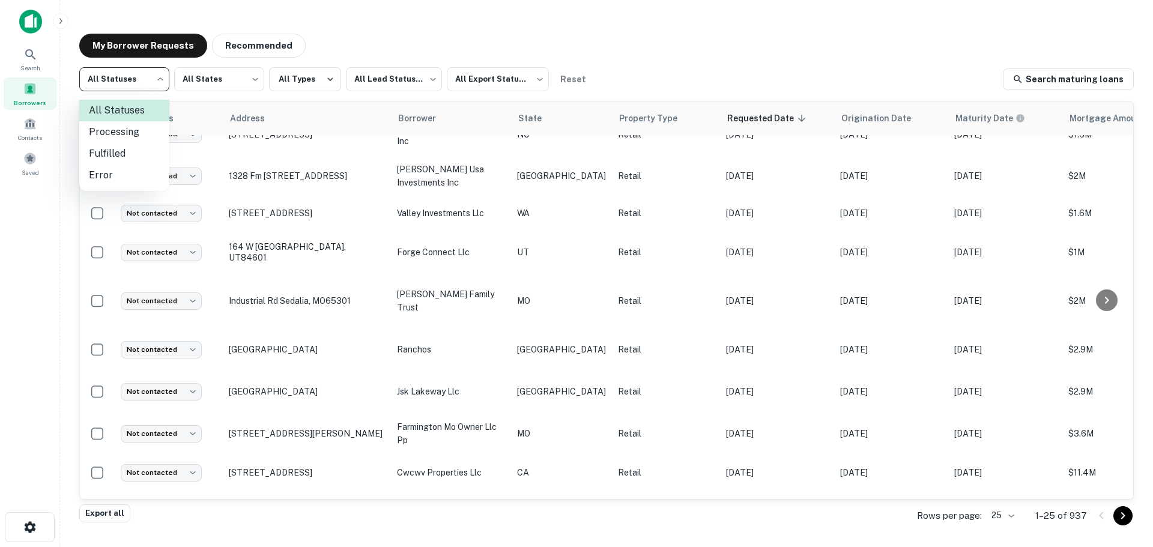
click at [129, 148] on li "Fulfilled" at bounding box center [124, 154] width 90 height 22
type input "*********"
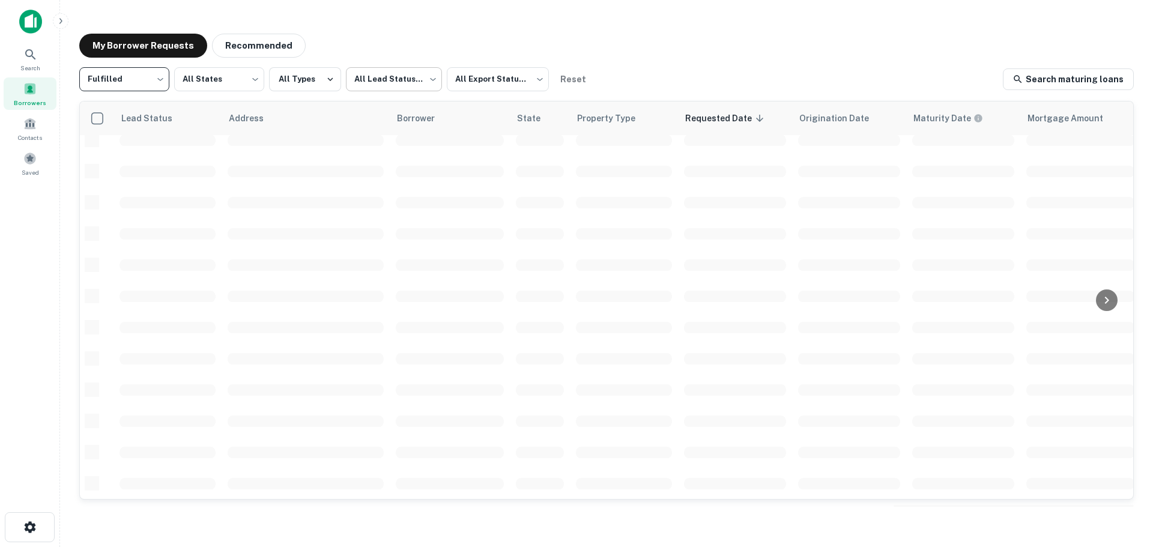
click at [373, 82] on body "Search Borrowers Contacts Saved My Borrower Requests Recommended Fulfilled ****…" at bounding box center [576, 273] width 1153 height 547
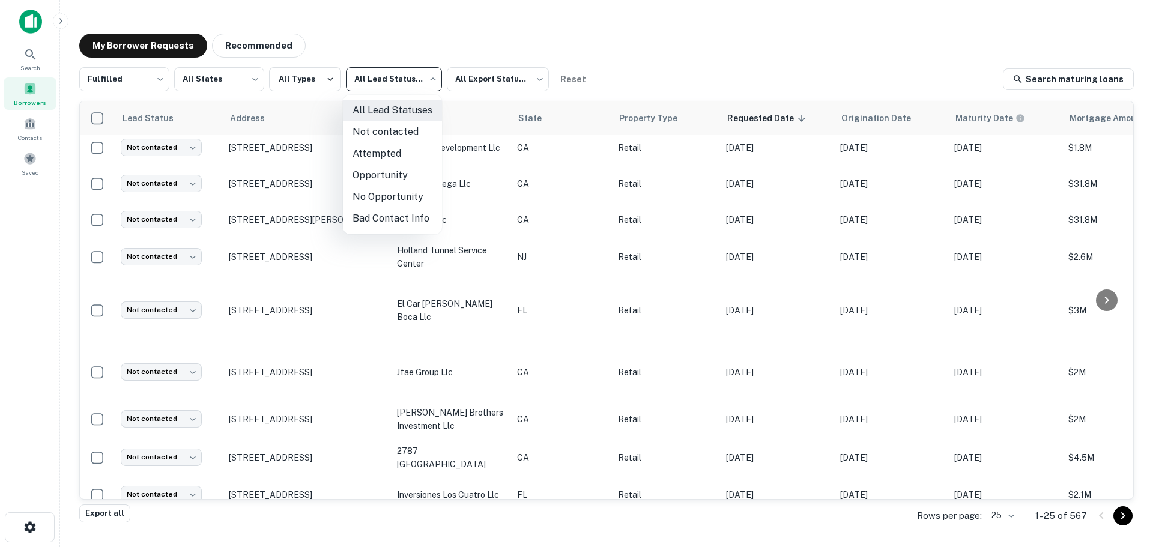
click at [368, 136] on li "Not contacted" at bounding box center [392, 132] width 99 height 22
type input "****"
